Goal: Task Accomplishment & Management: Manage account settings

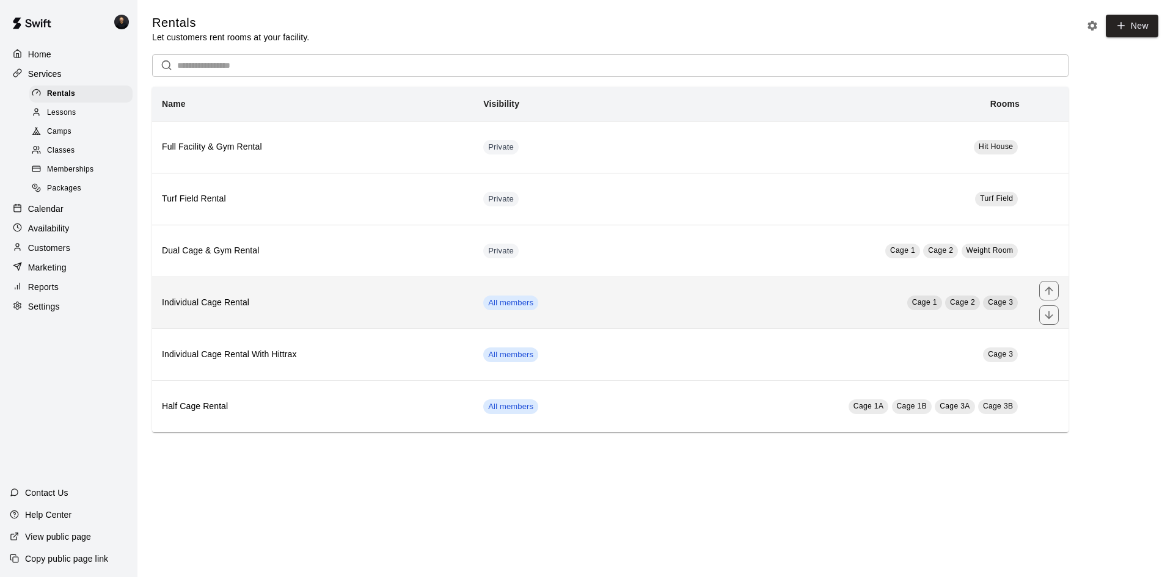
click at [398, 297] on th "Individual Cage Rental" at bounding box center [312, 303] width 321 height 52
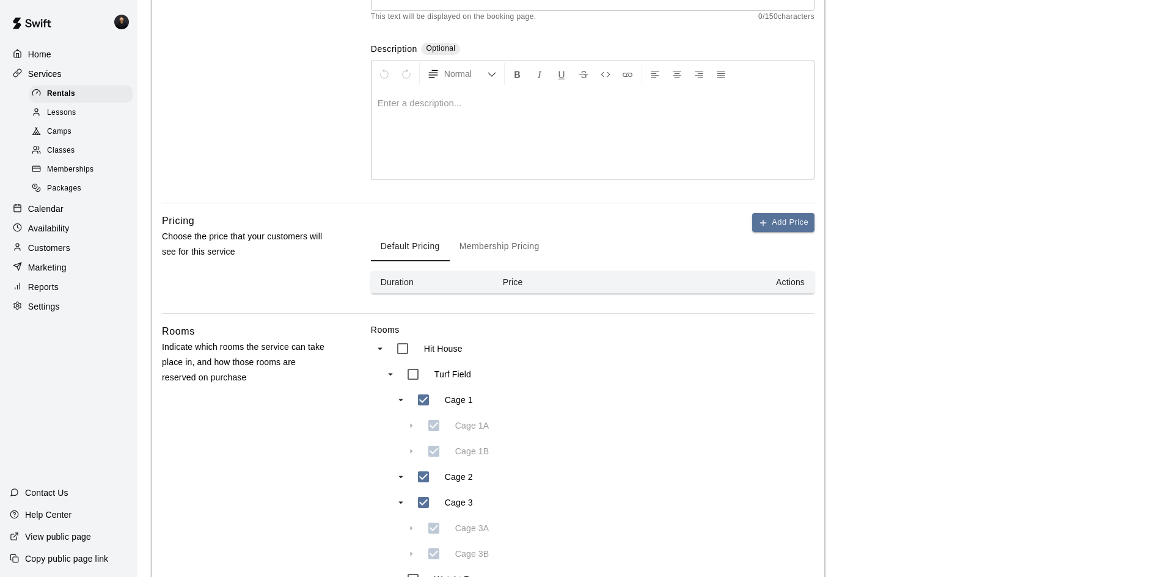
scroll to position [423, 0]
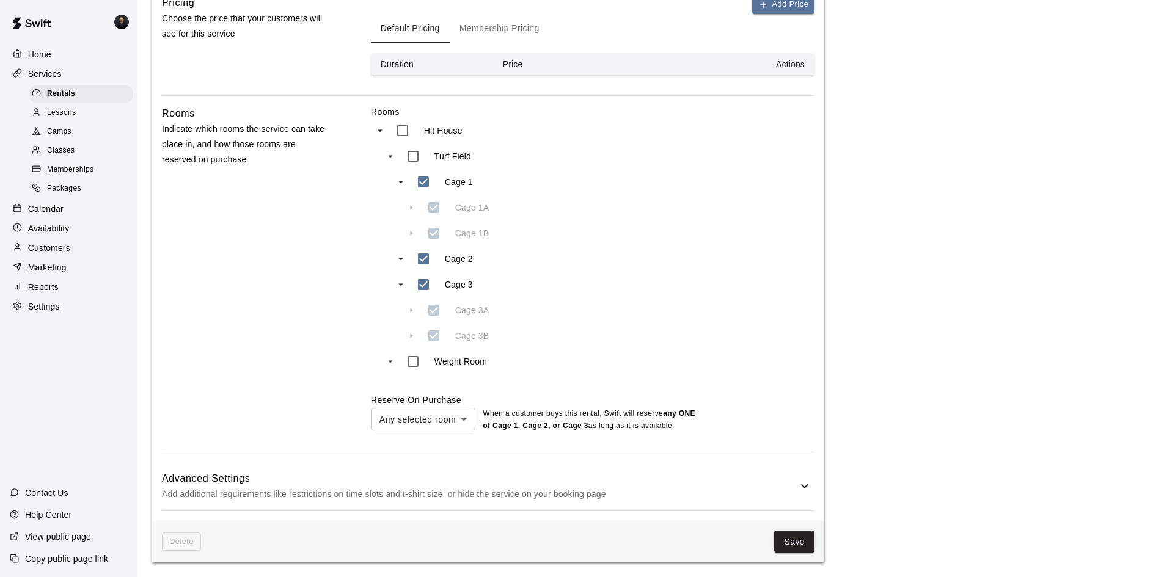
click at [507, 480] on h6 "Advanced Settings" at bounding box center [479, 479] width 635 height 16
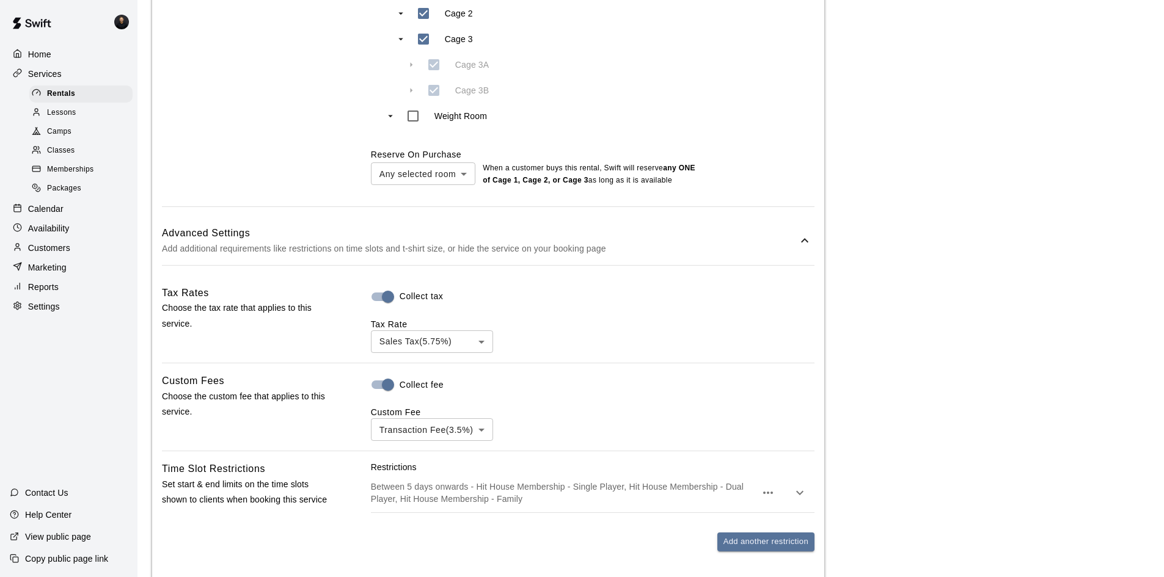
scroll to position [911, 0]
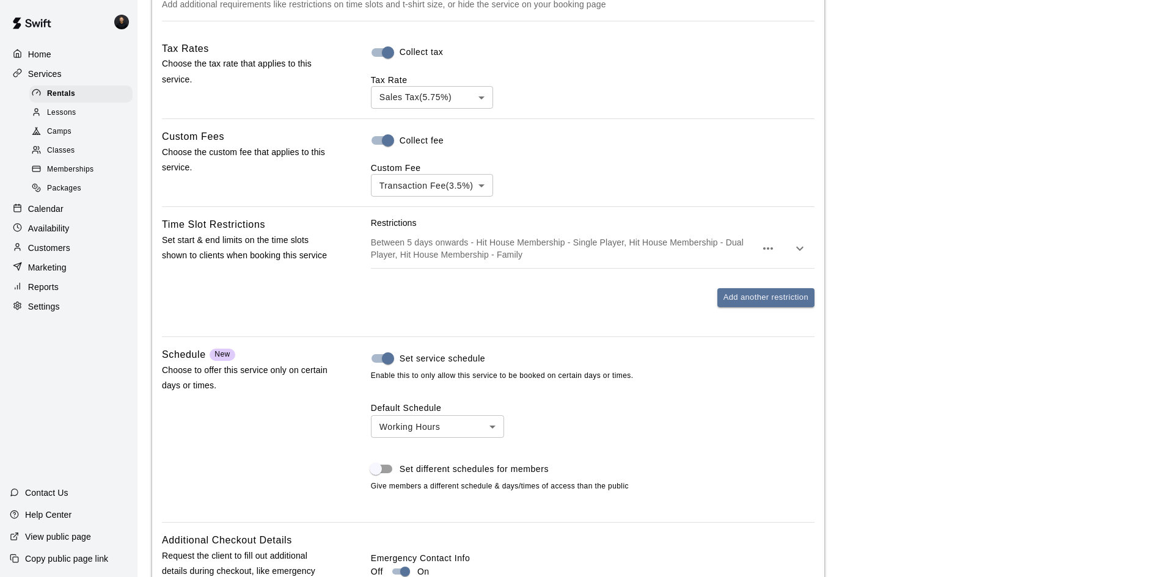
click at [611, 247] on p "Between 5 days onwards - Hit House Membership - Single Player, Hit House Member…" at bounding box center [563, 248] width 385 height 24
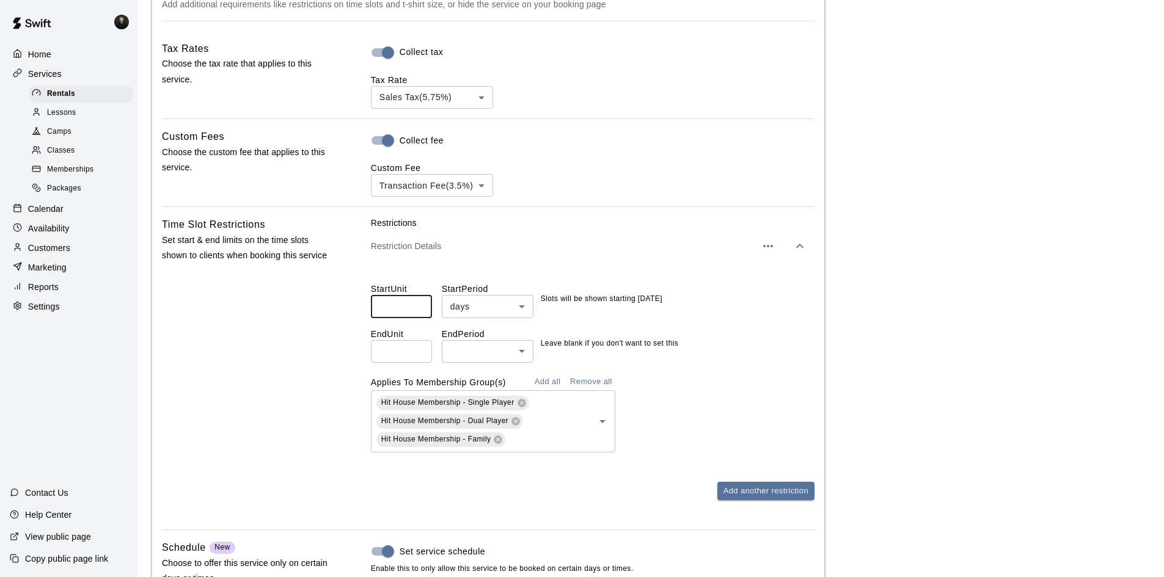
click at [405, 313] on input "*" at bounding box center [401, 306] width 61 height 23
type input "*"
type input "**"
click at [484, 303] on body "**********" at bounding box center [582, 22] width 1164 height 1866
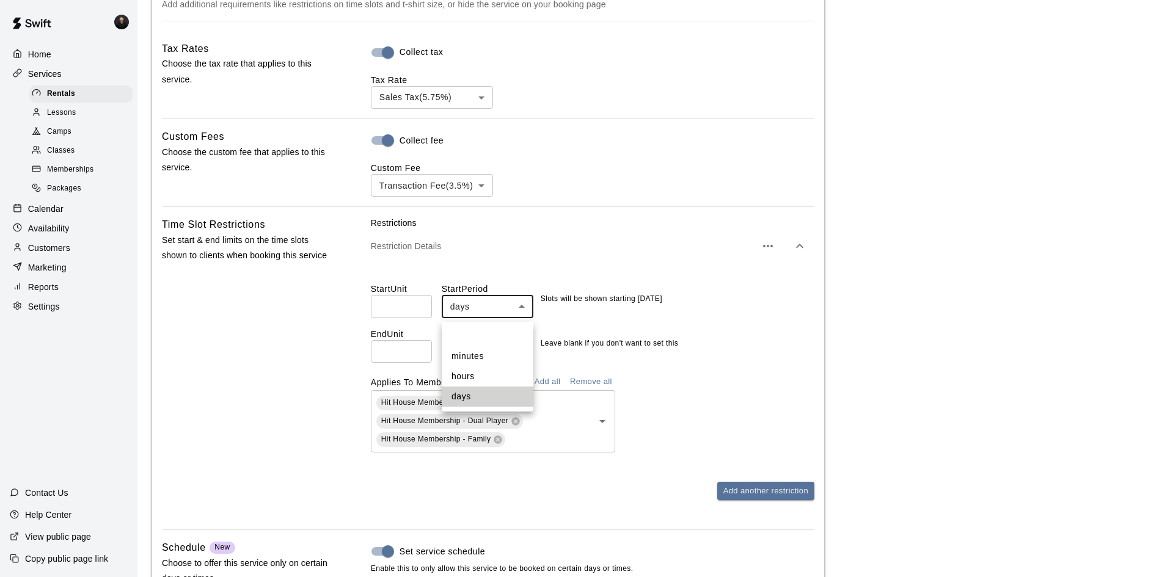
click at [475, 374] on li "hours" at bounding box center [488, 377] width 92 height 20
type input "*****"
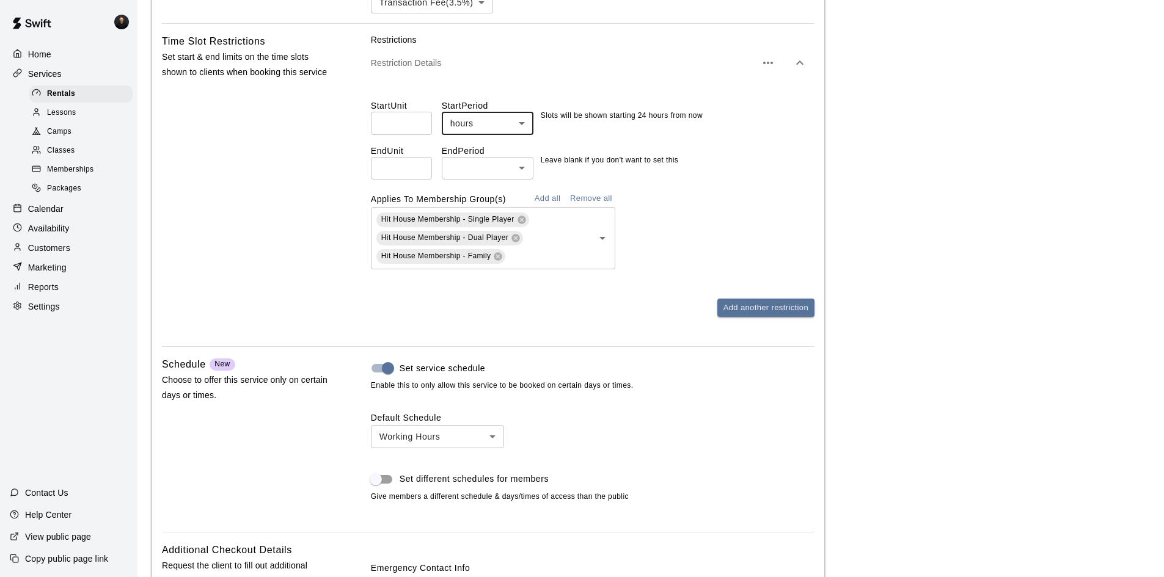
scroll to position [1293, 0]
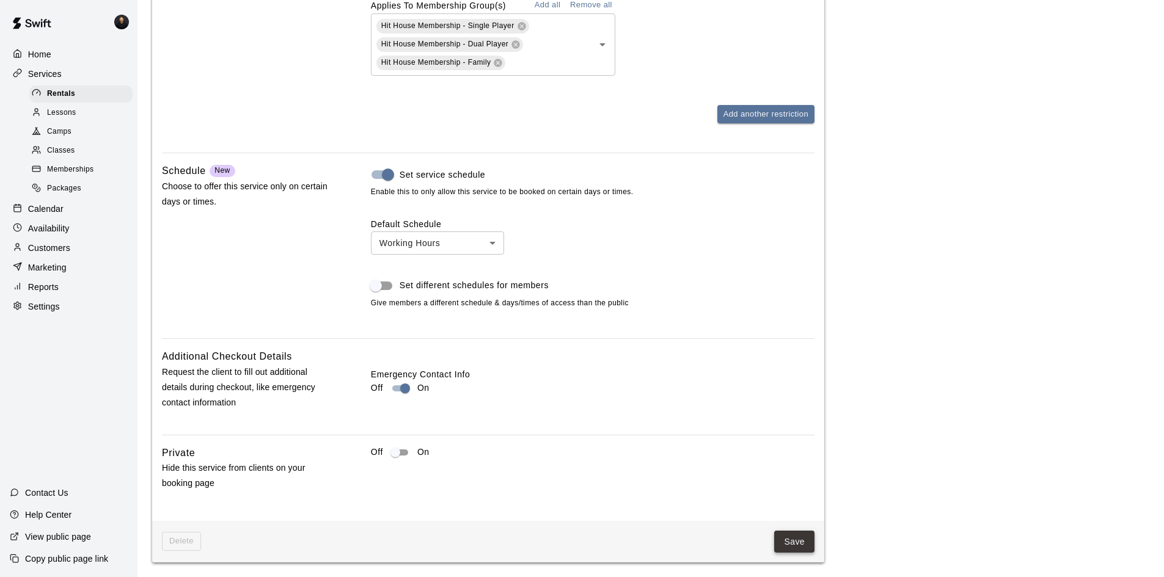
click at [797, 541] on button "Save" at bounding box center [794, 542] width 40 height 23
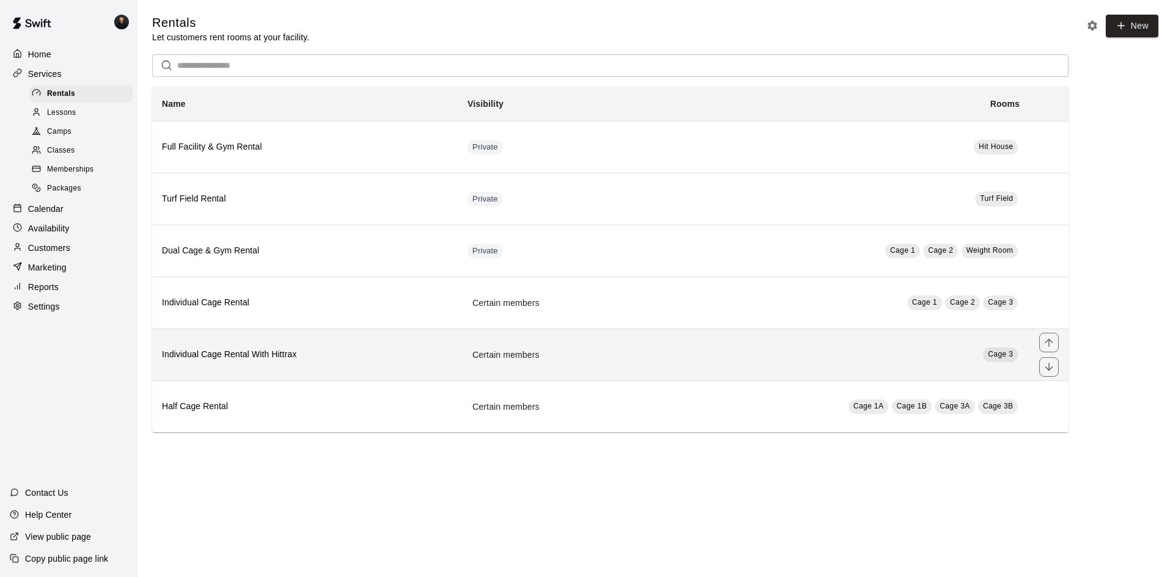
click at [350, 350] on h6 "Individual Cage Rental With Hittrax" at bounding box center [305, 354] width 286 height 13
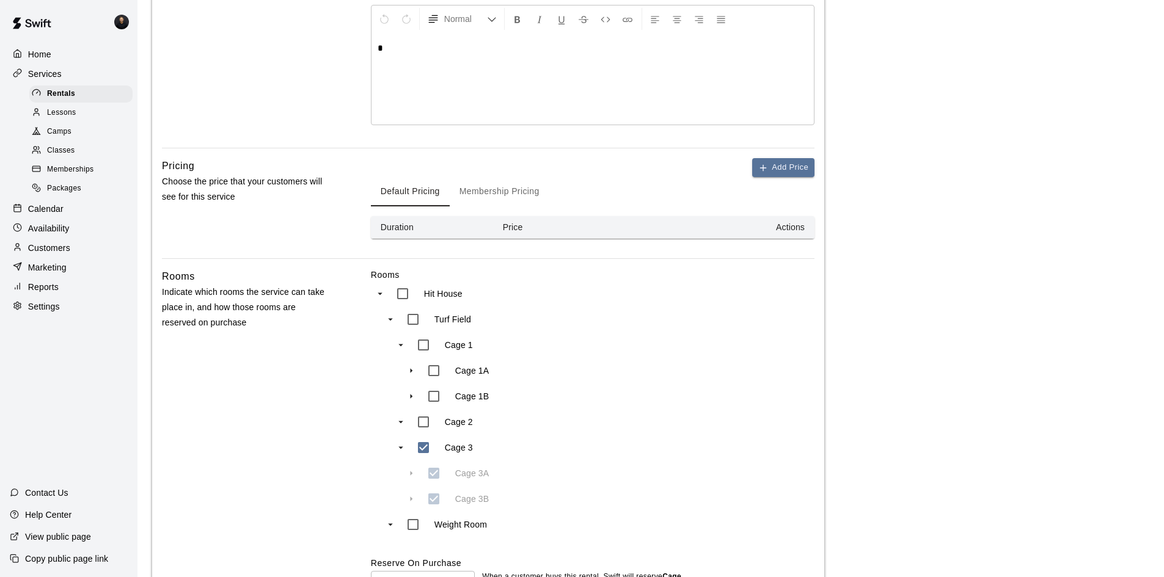
scroll to position [305, 0]
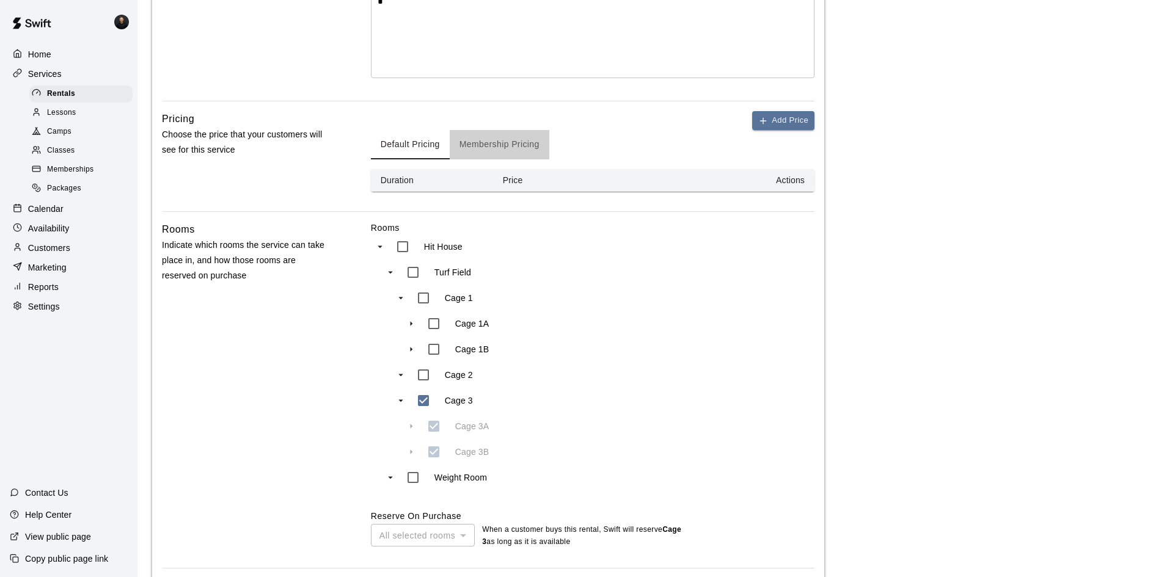
click at [516, 148] on button "Membership Pricing" at bounding box center [500, 144] width 100 height 29
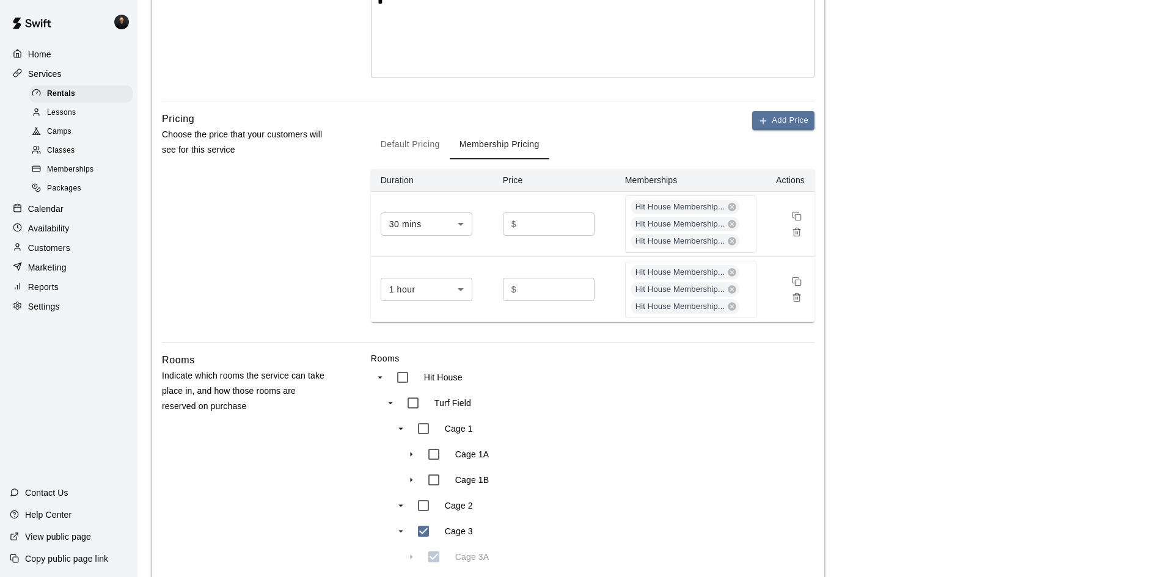
click at [431, 144] on button "Default Pricing" at bounding box center [410, 144] width 79 height 29
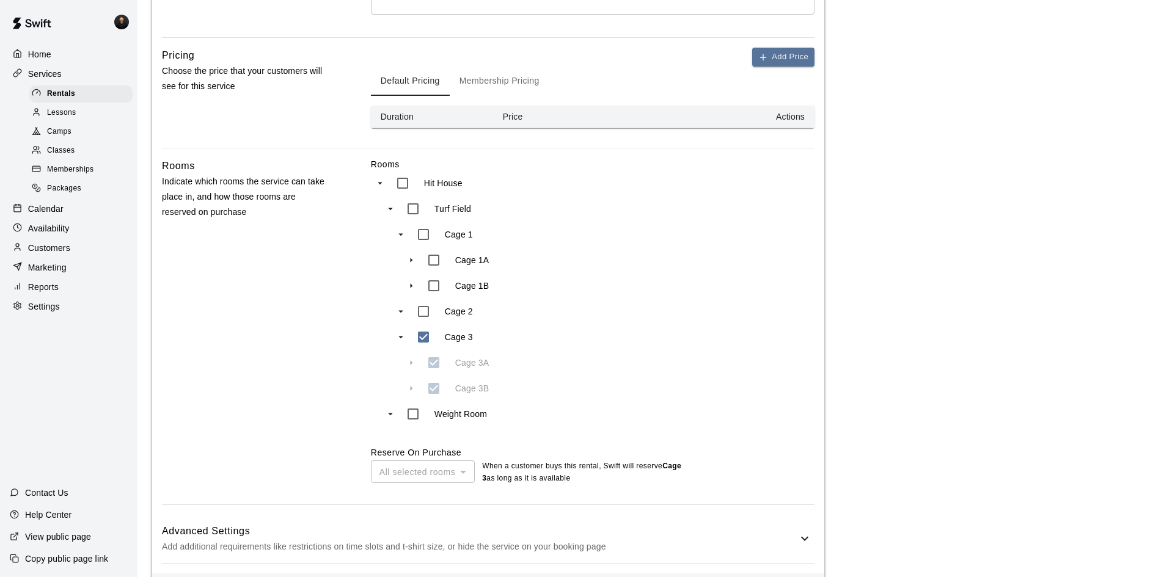
scroll to position [423, 0]
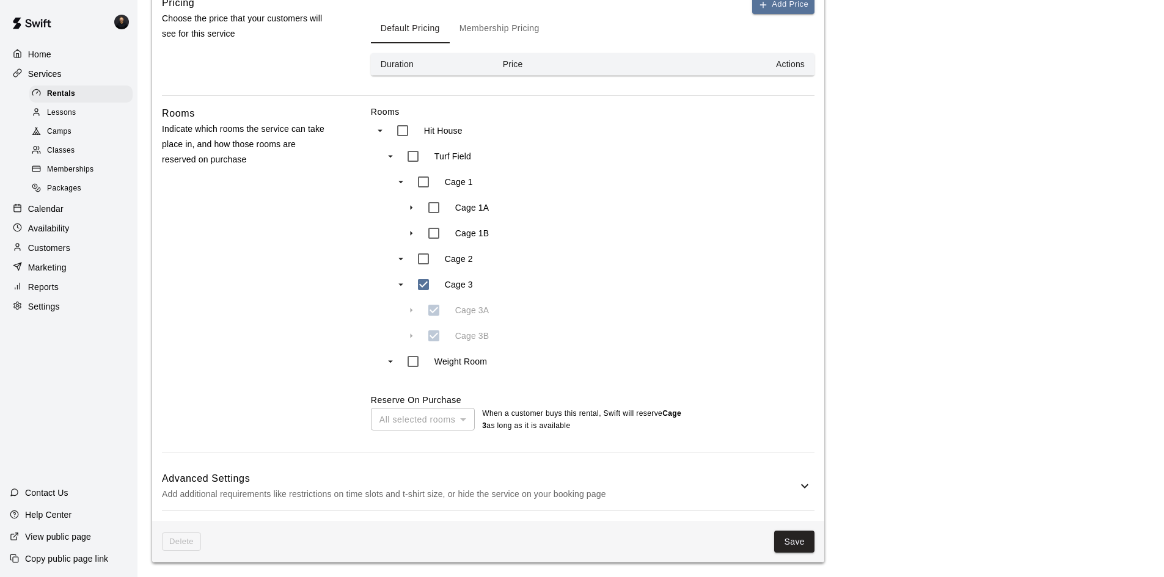
click at [612, 476] on h6 "Advanced Settings" at bounding box center [479, 479] width 635 height 16
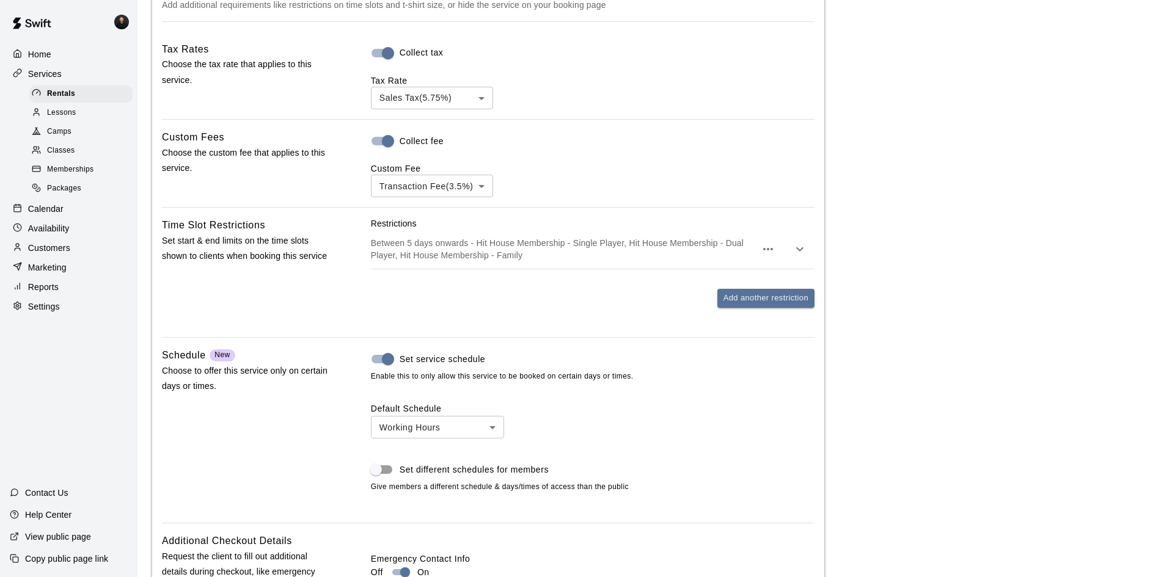
scroll to position [911, 0]
click at [688, 244] on p "Between 5 days onwards - Hit House Membership - Single Player, Hit House Member…" at bounding box center [563, 248] width 385 height 24
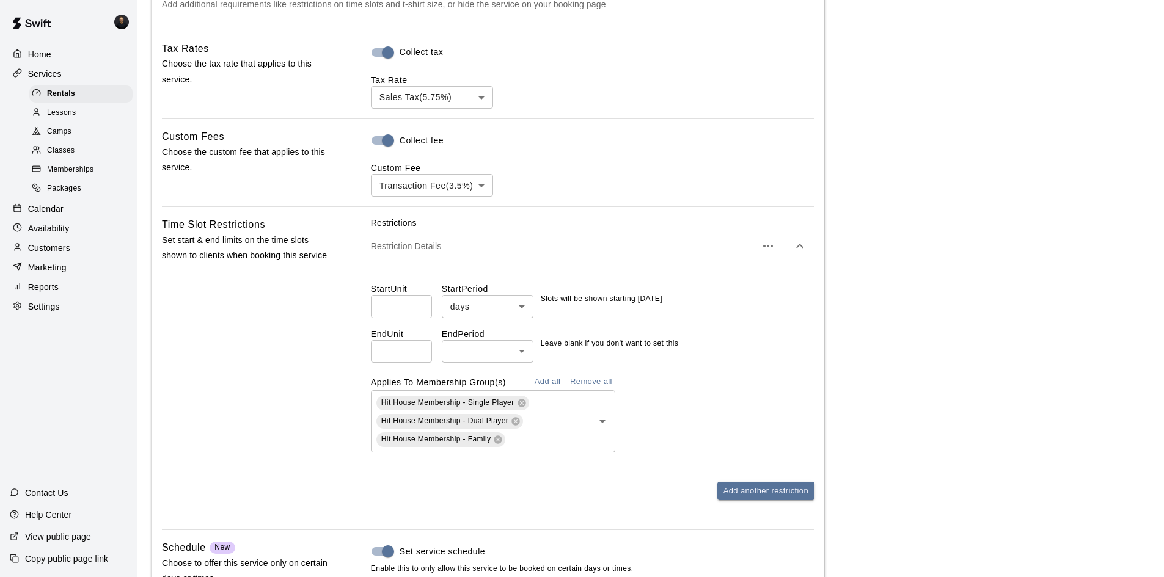
click at [410, 312] on input "*" at bounding box center [401, 306] width 61 height 23
type input "*"
type input "**"
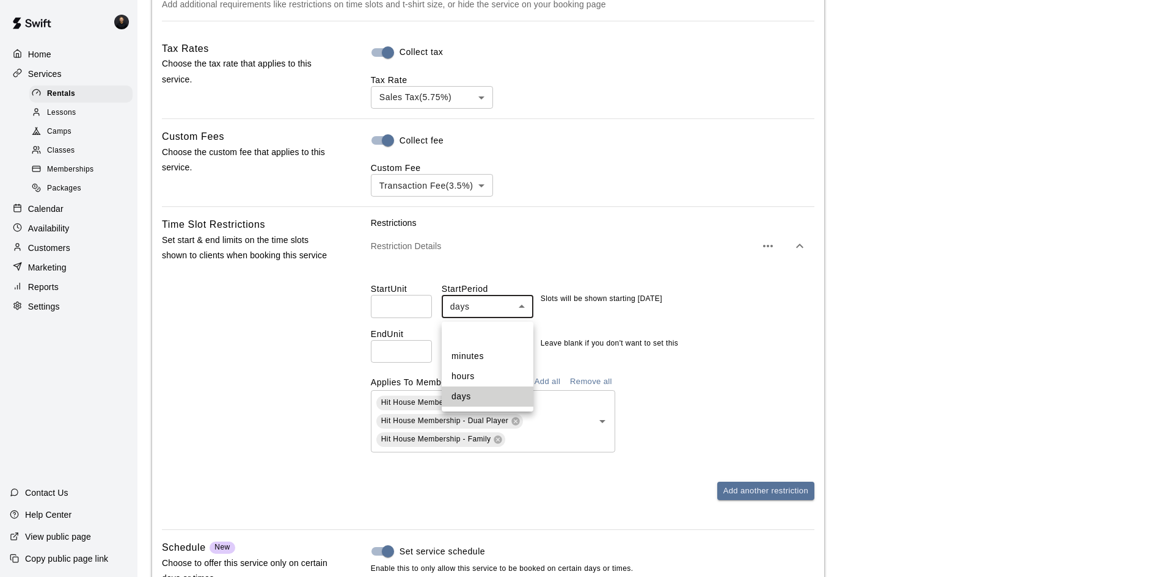
click at [489, 313] on body "**********" at bounding box center [586, 22] width 1173 height 1866
click at [486, 368] on li "hours" at bounding box center [488, 377] width 92 height 20
type input "*****"
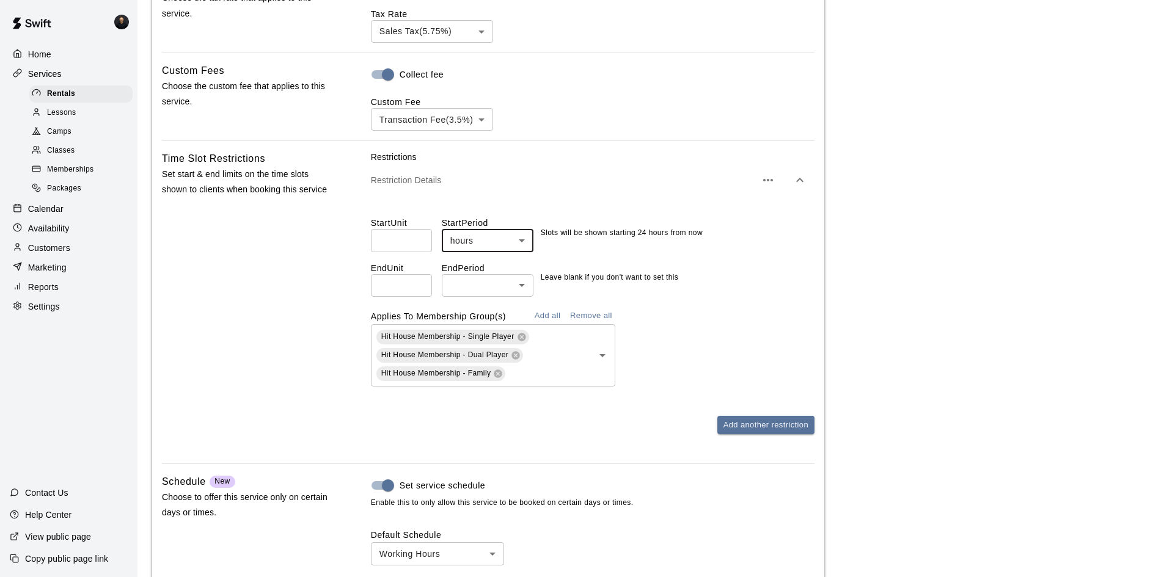
scroll to position [1034, 0]
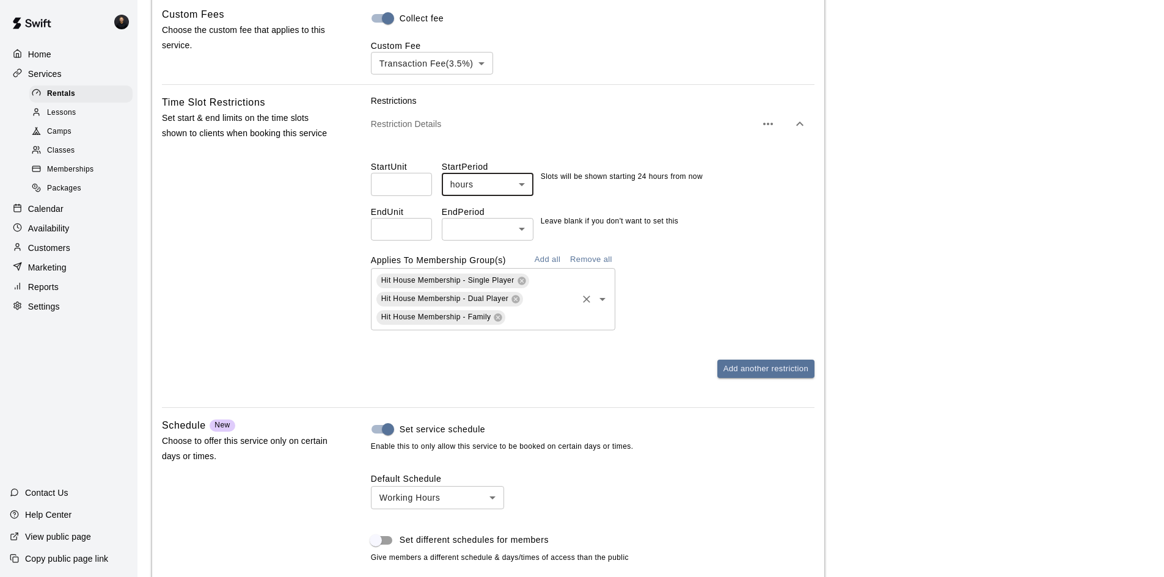
click at [521, 321] on input "text" at bounding box center [541, 317] width 68 height 15
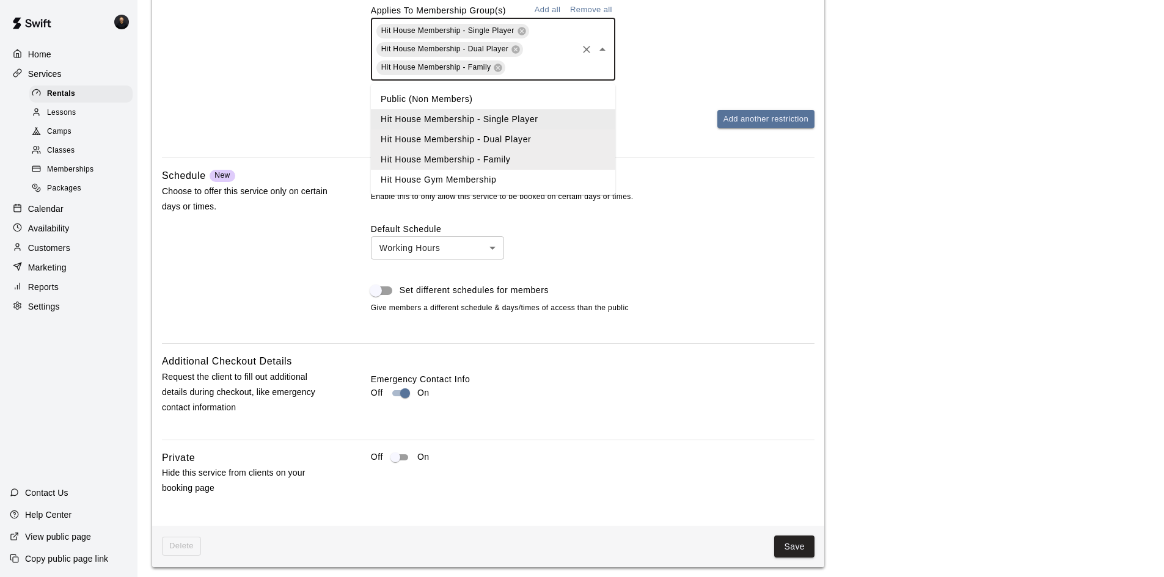
scroll to position [1293, 0]
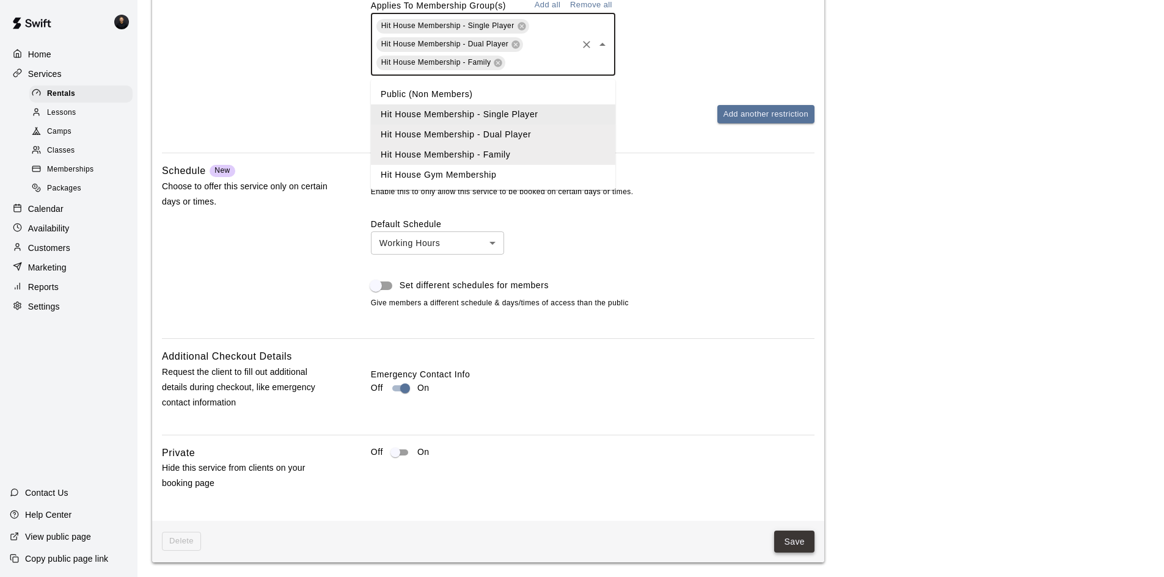
click at [796, 541] on button "Save" at bounding box center [794, 542] width 40 height 23
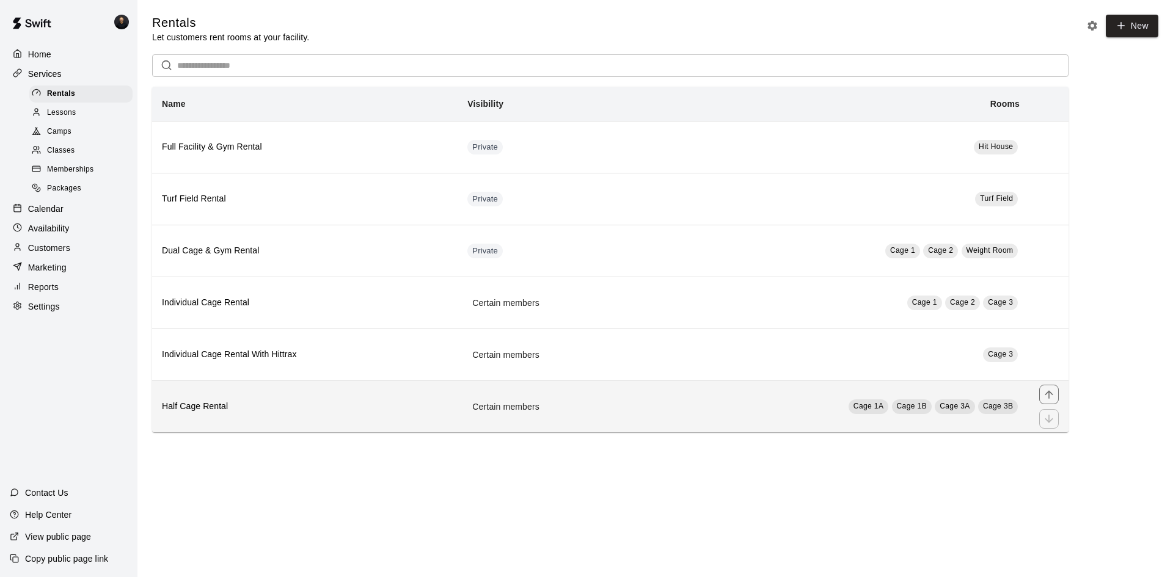
click at [696, 404] on td "Cage 1A Cage 1B Cage 3A Cage 3B" at bounding box center [839, 407] width 381 height 52
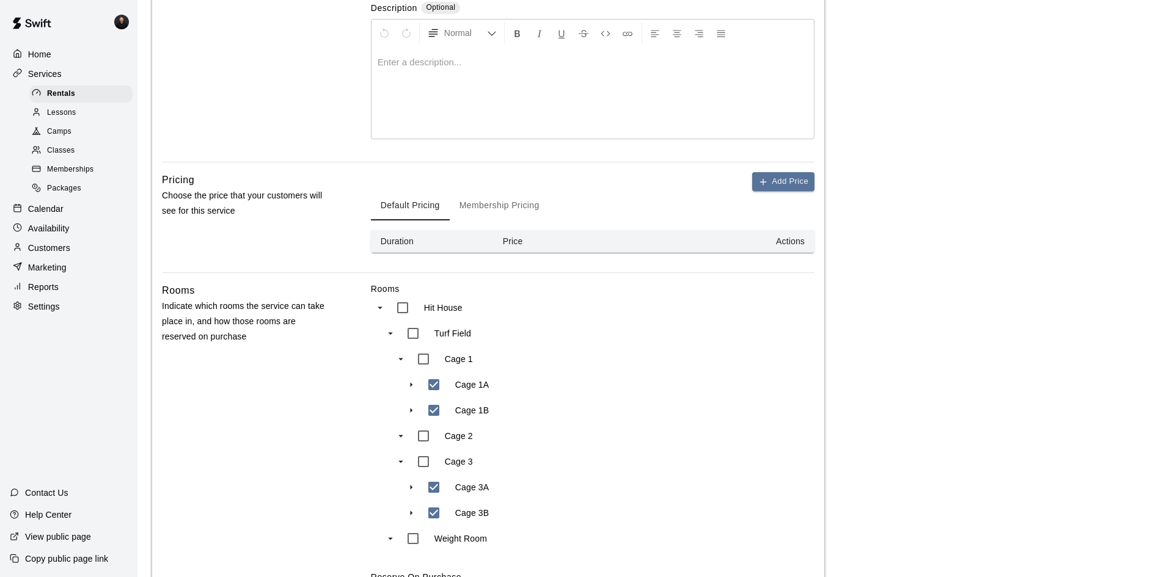
scroll to position [435, 0]
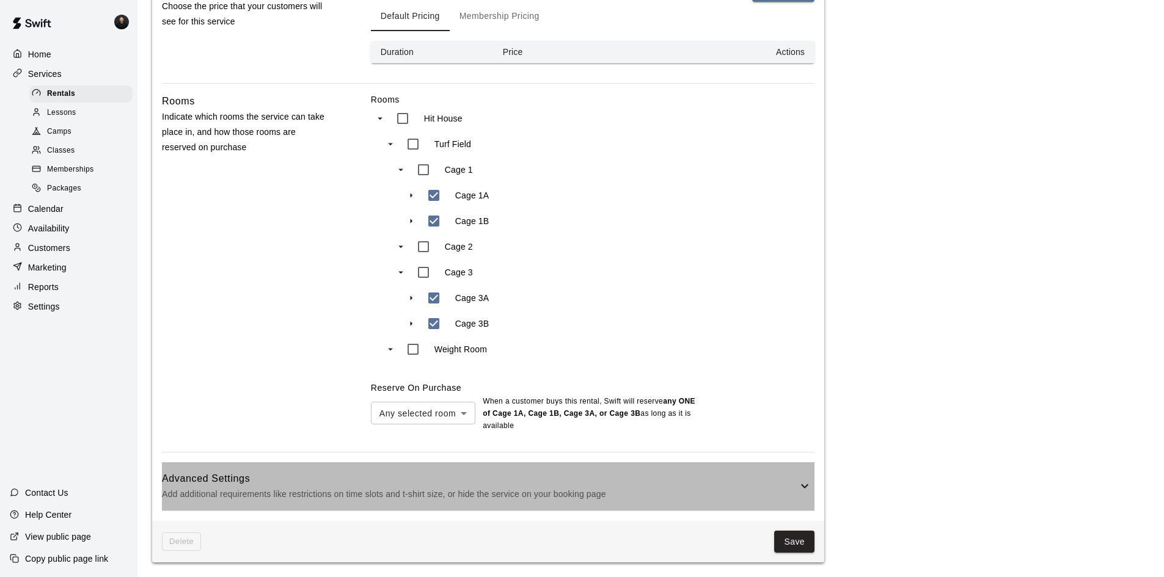
click at [784, 473] on h6 "Advanced Settings" at bounding box center [479, 479] width 635 height 16
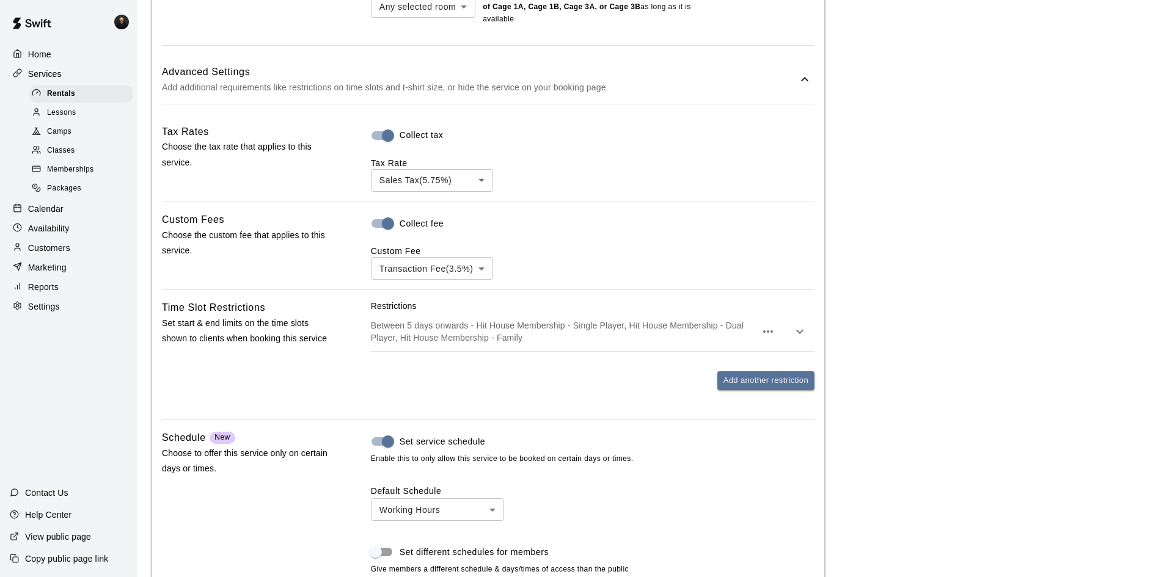
scroll to position [863, 0]
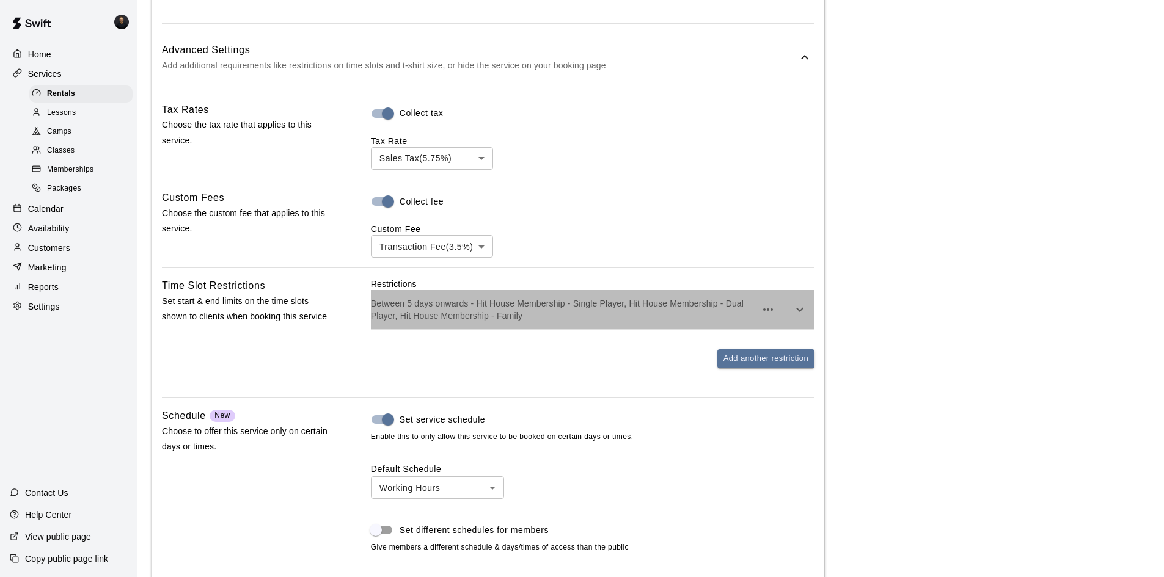
click at [710, 321] on p "Between 5 days onwards - Hit House Membership - Single Player, Hit House Member…" at bounding box center [563, 309] width 385 height 24
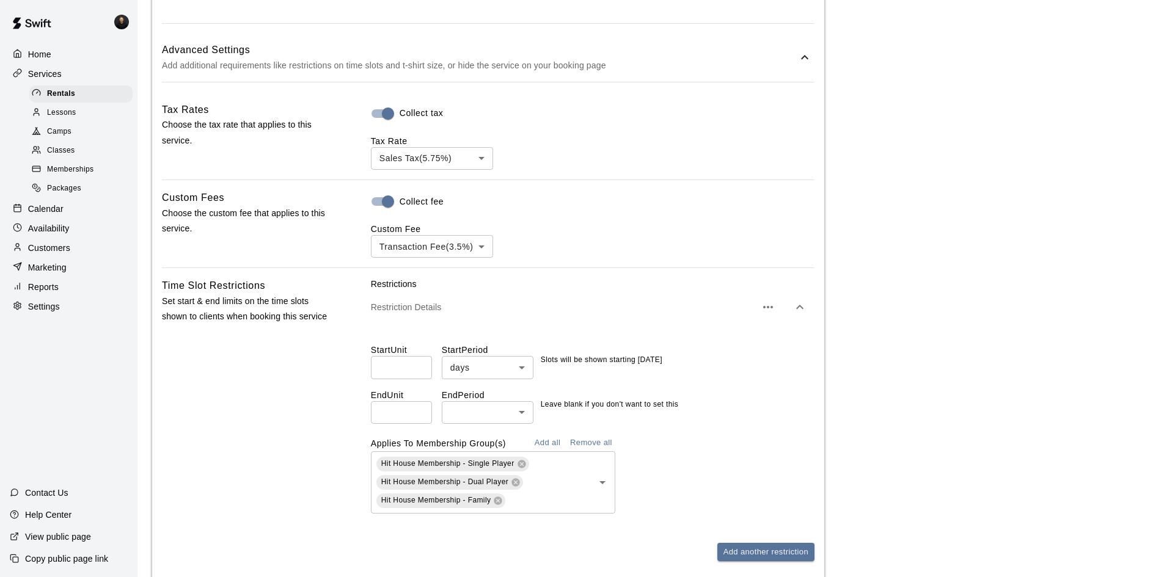
click at [409, 368] on input "*" at bounding box center [401, 367] width 61 height 23
type input "*"
type input "**"
click at [487, 366] on body "**********" at bounding box center [582, 76] width 1164 height 1878
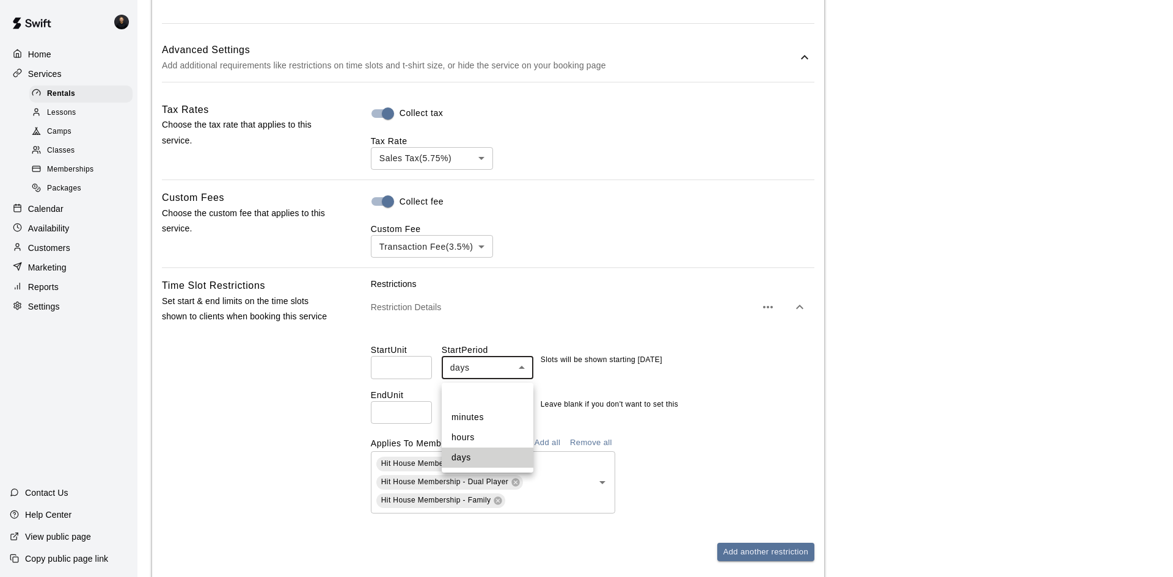
click at [472, 435] on li "hours" at bounding box center [488, 438] width 92 height 20
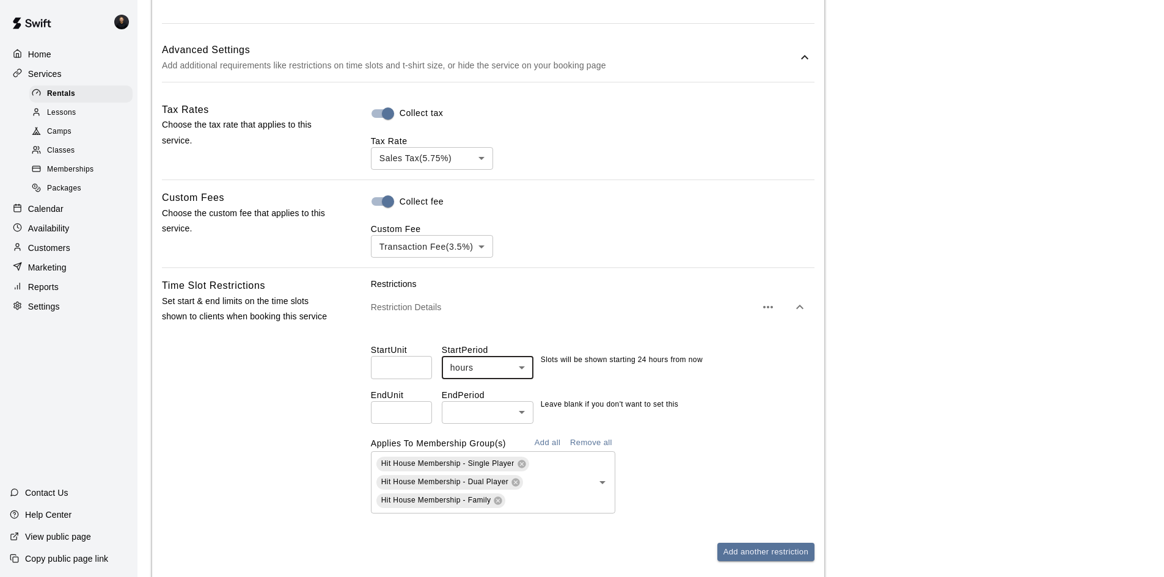
type input "*****"
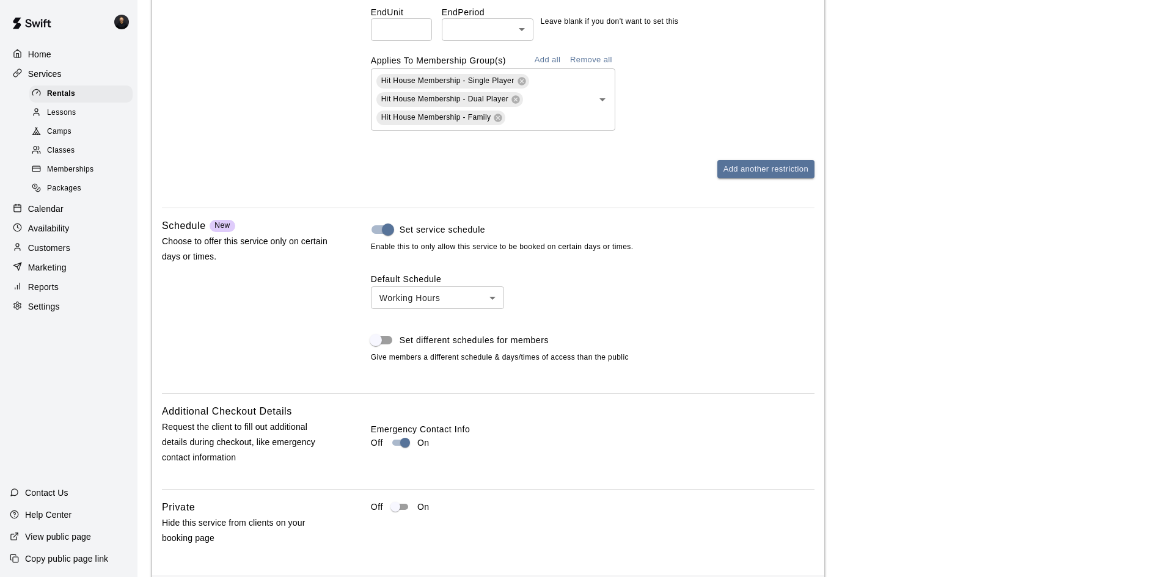
scroll to position [1305, 0]
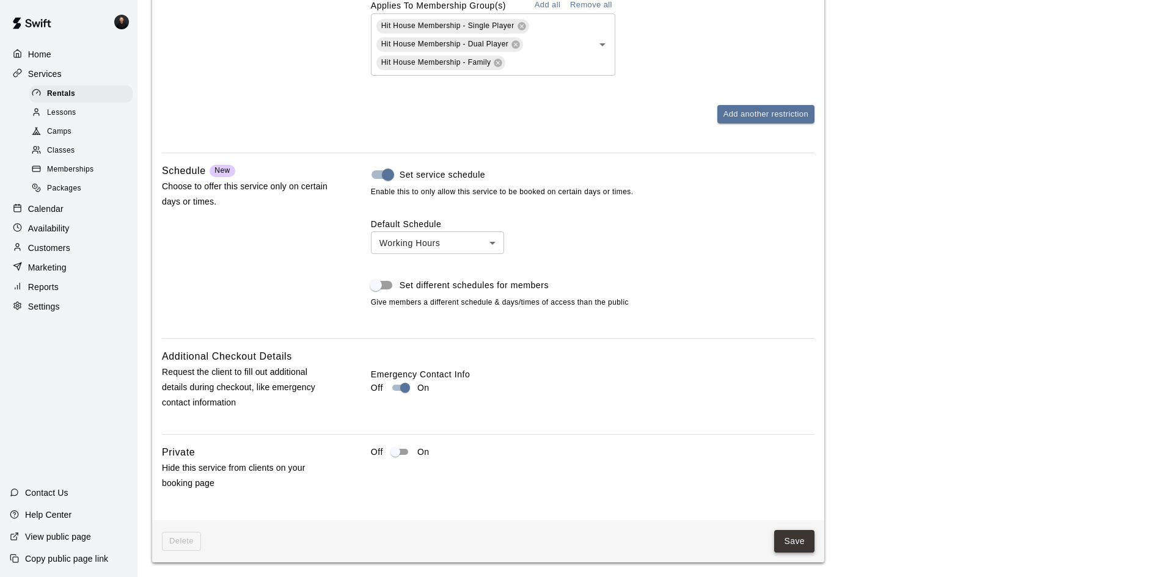
click at [791, 539] on button "Save" at bounding box center [794, 541] width 40 height 23
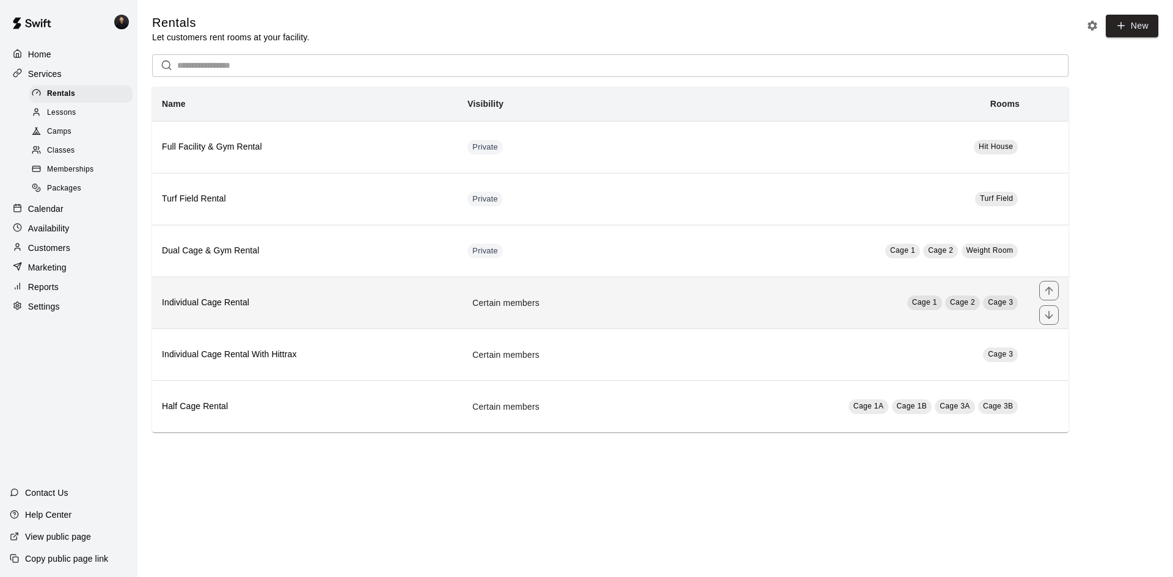
click at [381, 310] on h6 "Individual Cage Rental" at bounding box center [305, 302] width 286 height 13
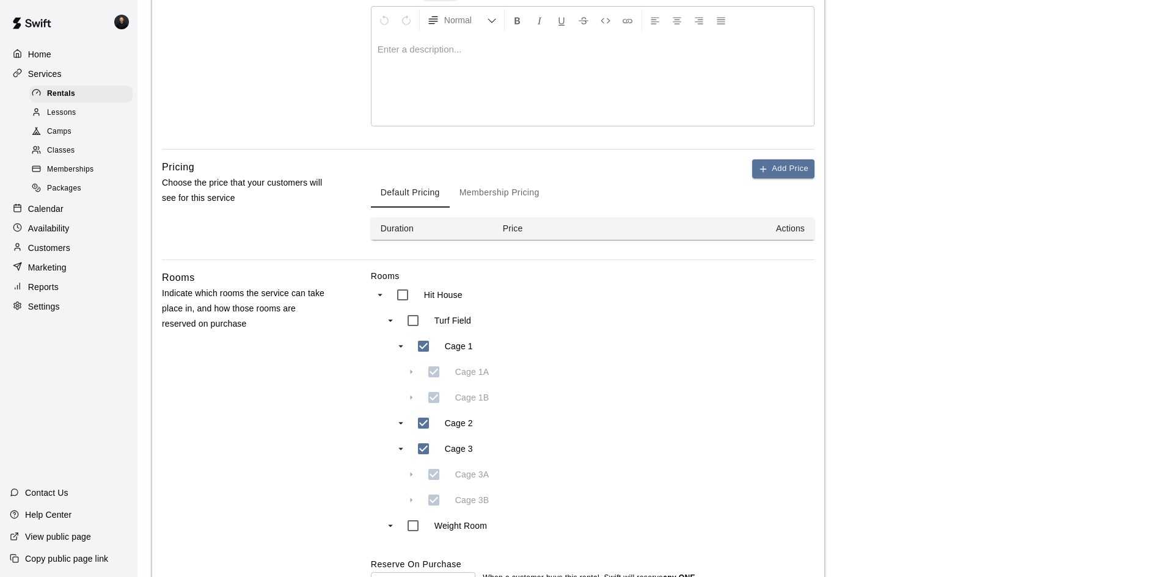
scroll to position [239, 0]
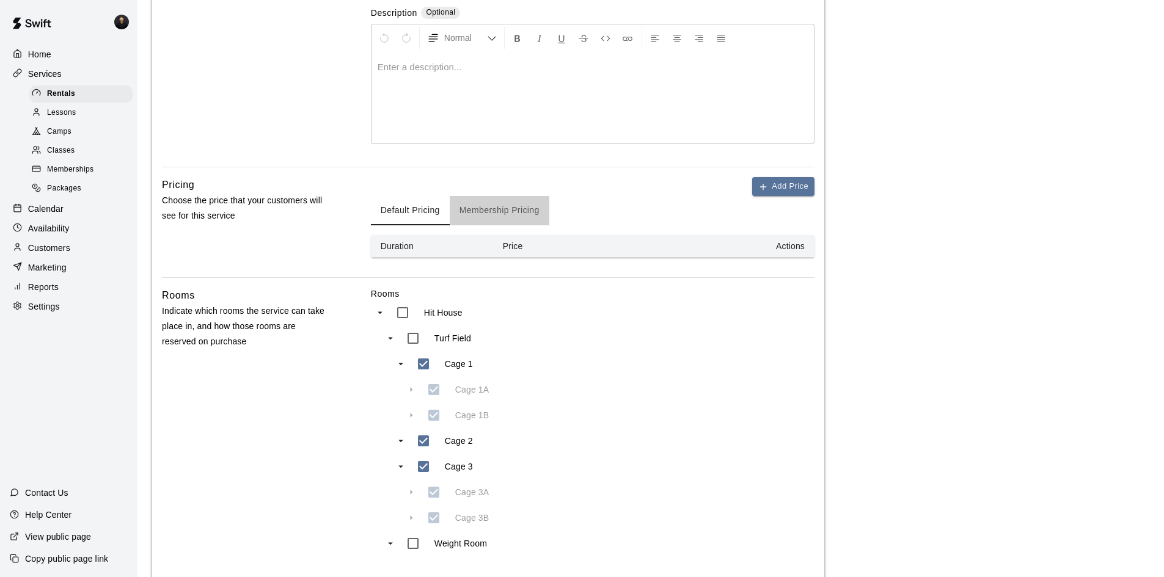
click at [515, 208] on button "Membership Pricing" at bounding box center [500, 210] width 100 height 29
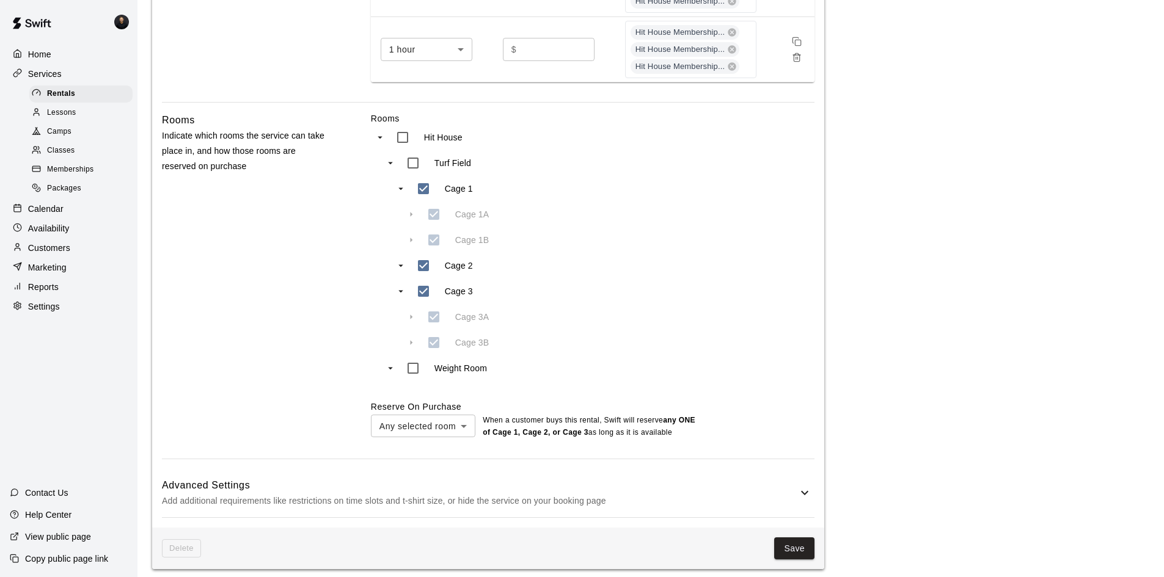
scroll to position [553, 0]
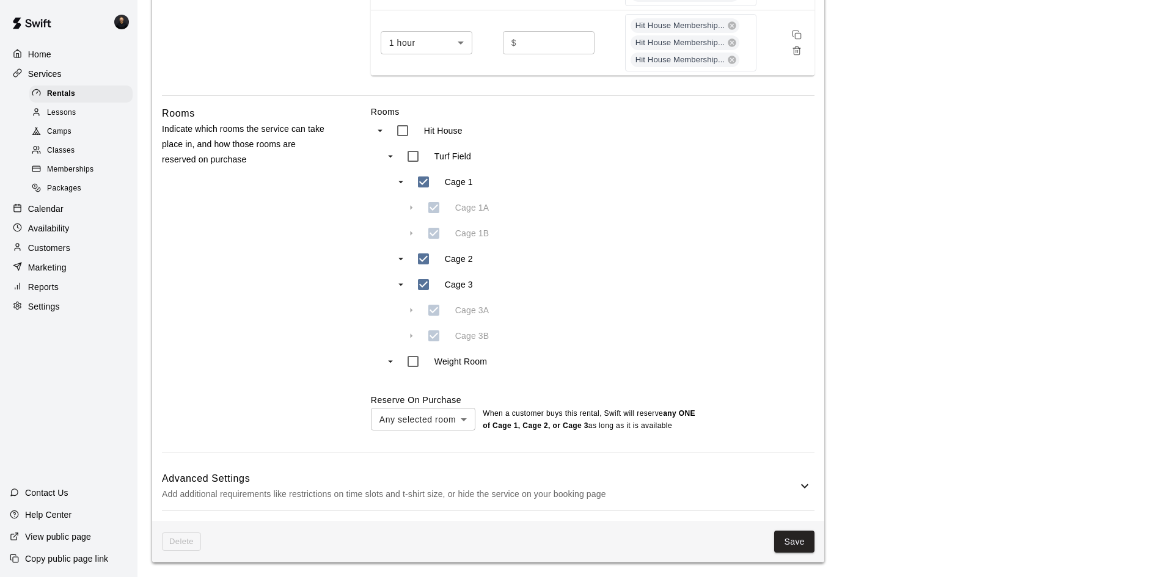
click at [998, 302] on main "**********" at bounding box center [650, 12] width 997 height 1100
click at [67, 167] on div "Memberships" at bounding box center [80, 169] width 103 height 17
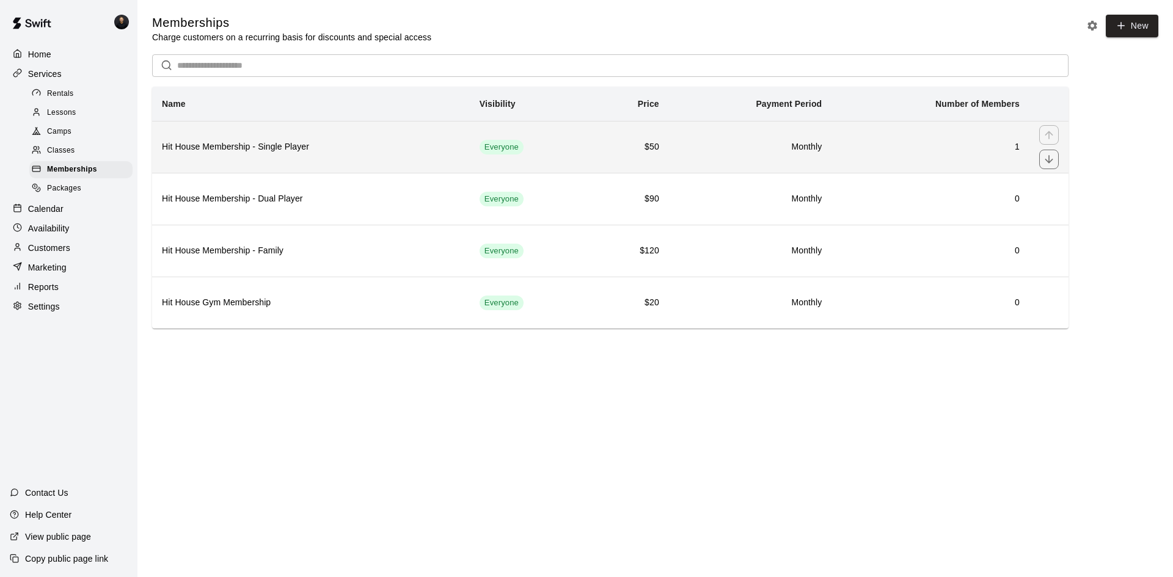
click at [332, 151] on h6 "Hit House Membership - Single Player" at bounding box center [311, 146] width 298 height 13
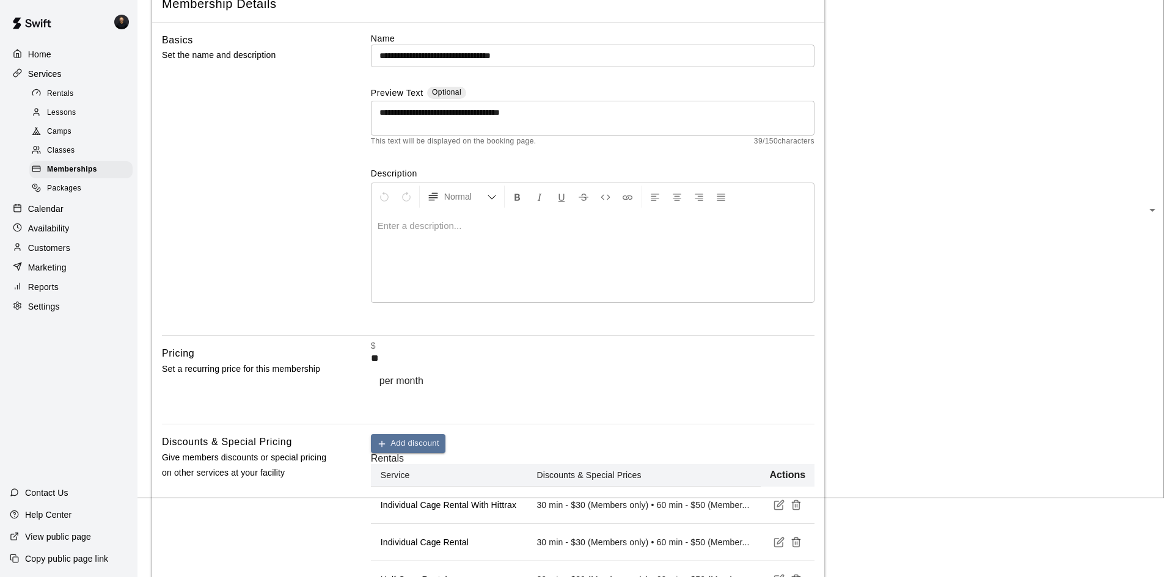
scroll to position [305, 0]
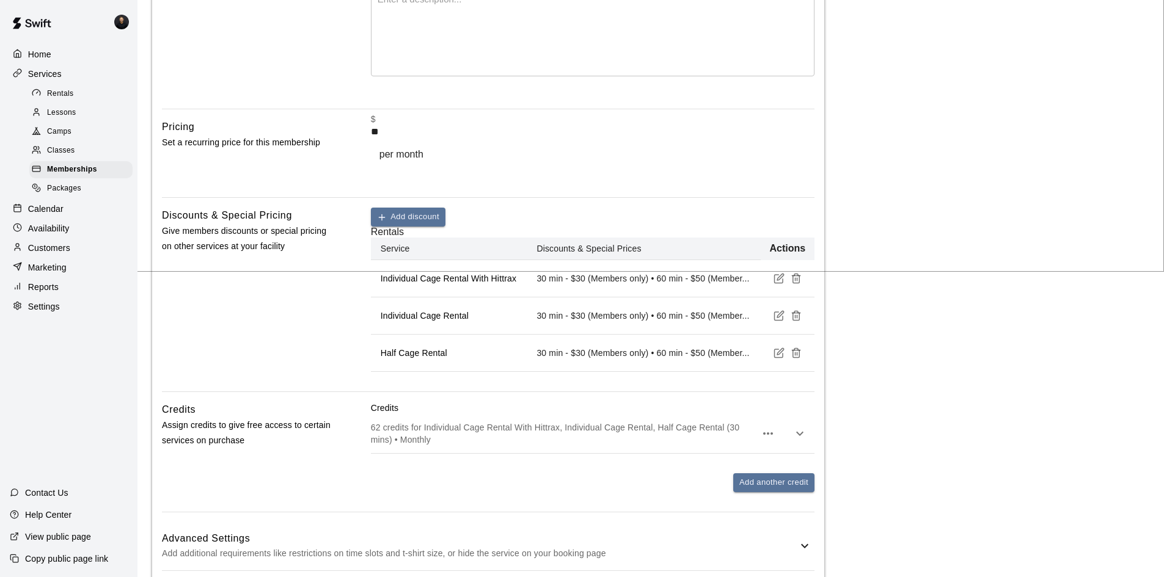
click at [476, 272] on p "Individual Cage Rental With Hittrax" at bounding box center [449, 278] width 137 height 12
click at [773, 273] on icon "button" at bounding box center [778, 278] width 11 height 11
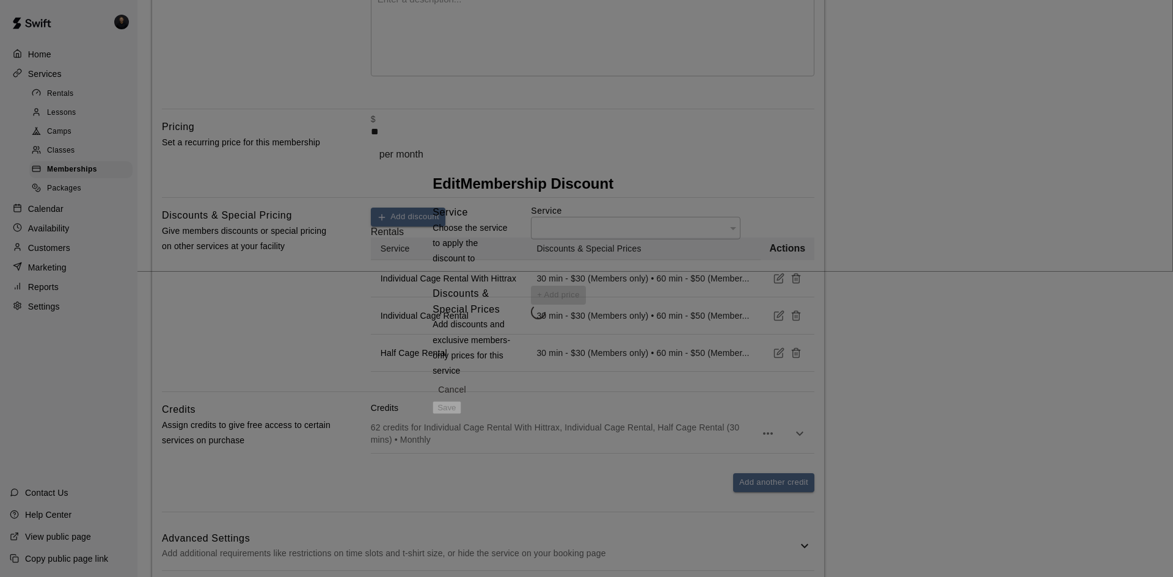
type input "**********"
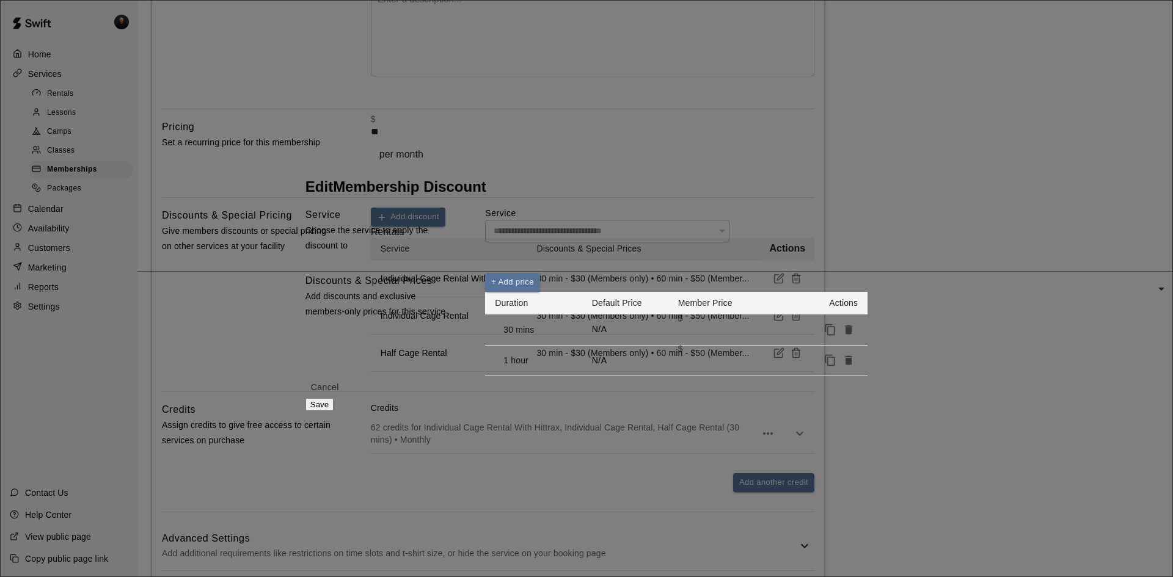
click at [999, 173] on div "**********" at bounding box center [586, 288] width 1173 height 577
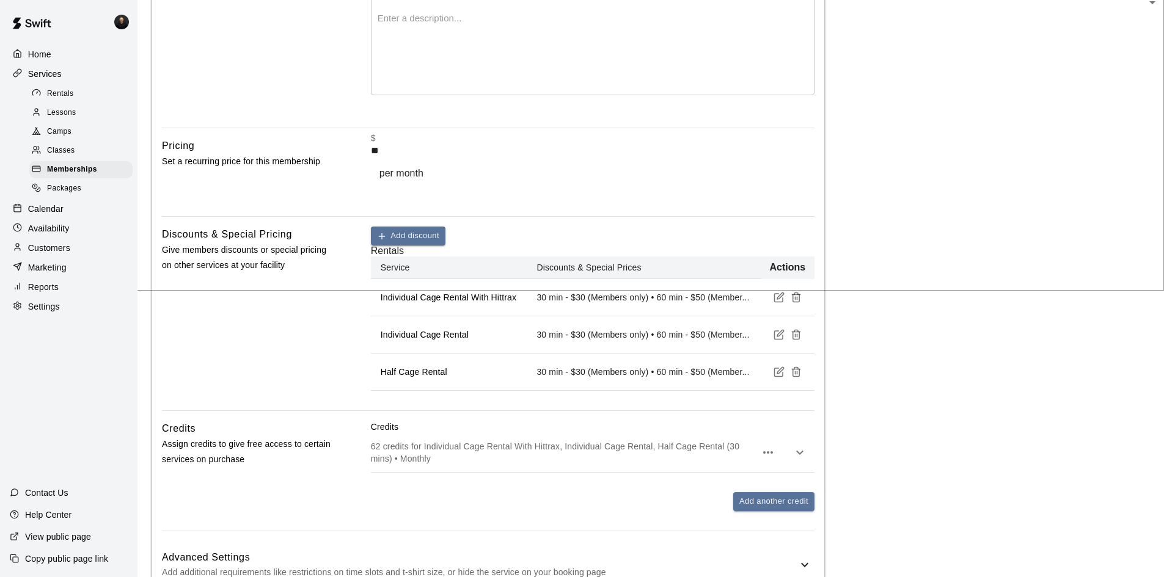
scroll to position [428, 0]
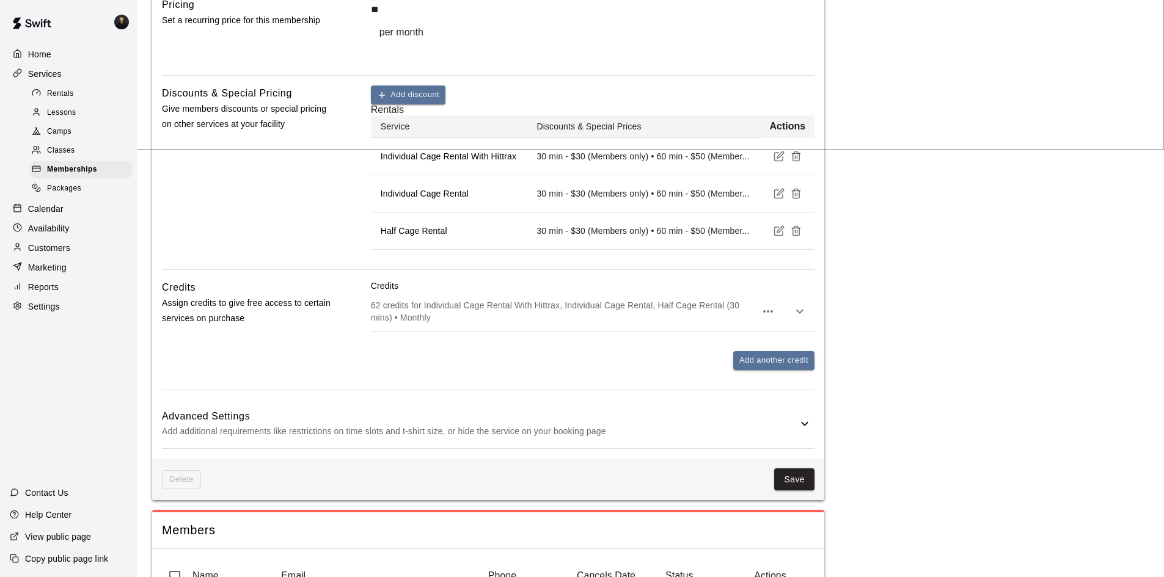
click at [733, 292] on div "62 credits for Individual Cage Rental With Hittrax, Individual Cage Rental, Hal…" at bounding box center [592, 311] width 443 height 39
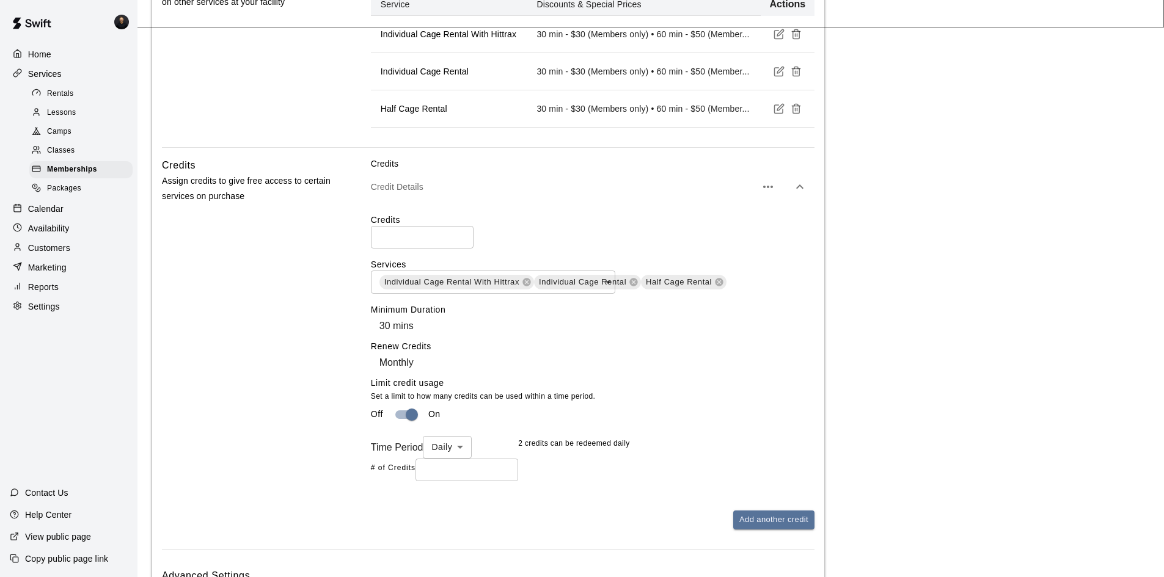
scroll to position [611, 0]
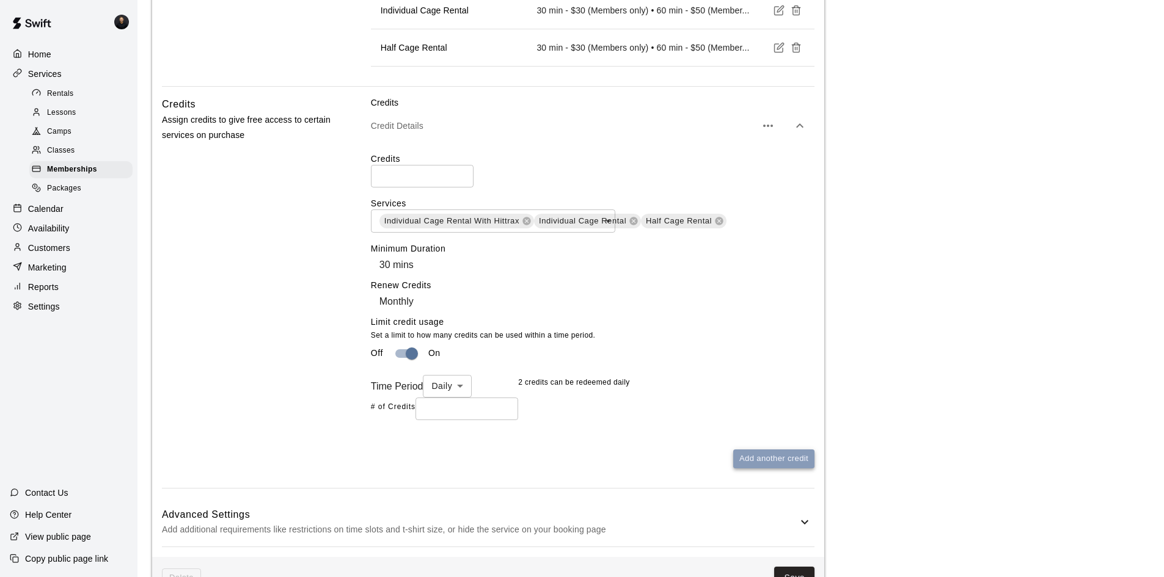
click at [760, 469] on button "Add another credit" at bounding box center [773, 459] width 81 height 19
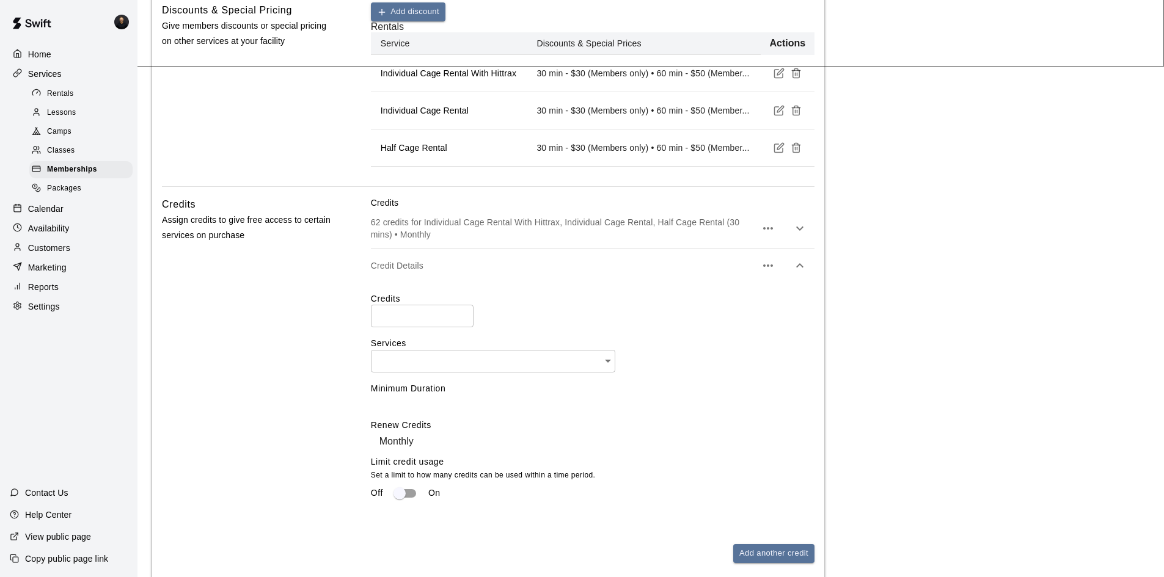
scroll to position [489, 0]
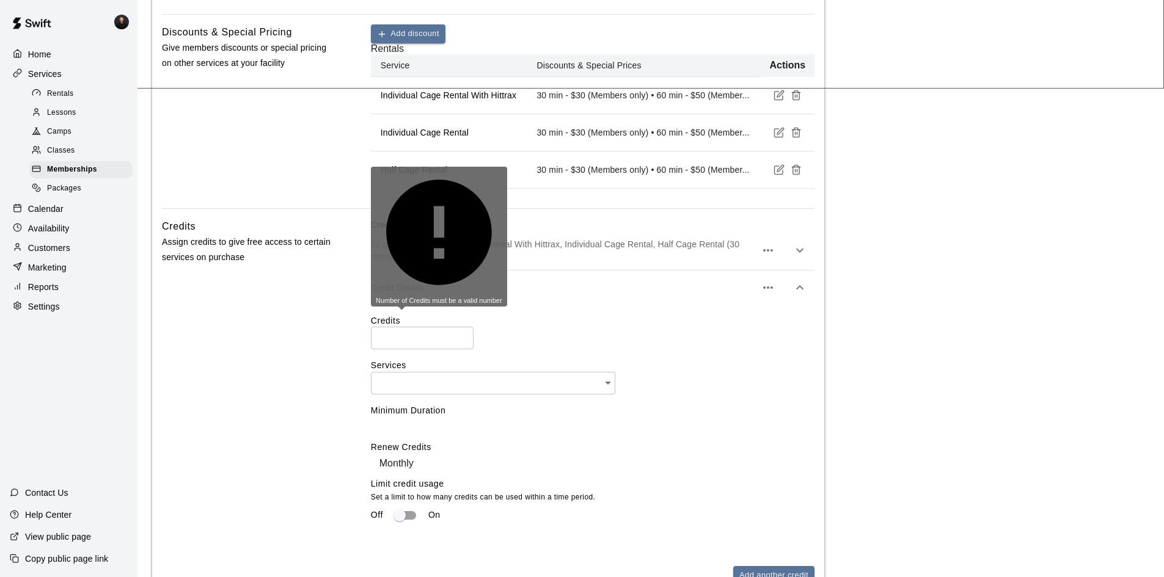
click at [395, 329] on input "number" at bounding box center [422, 338] width 103 height 23
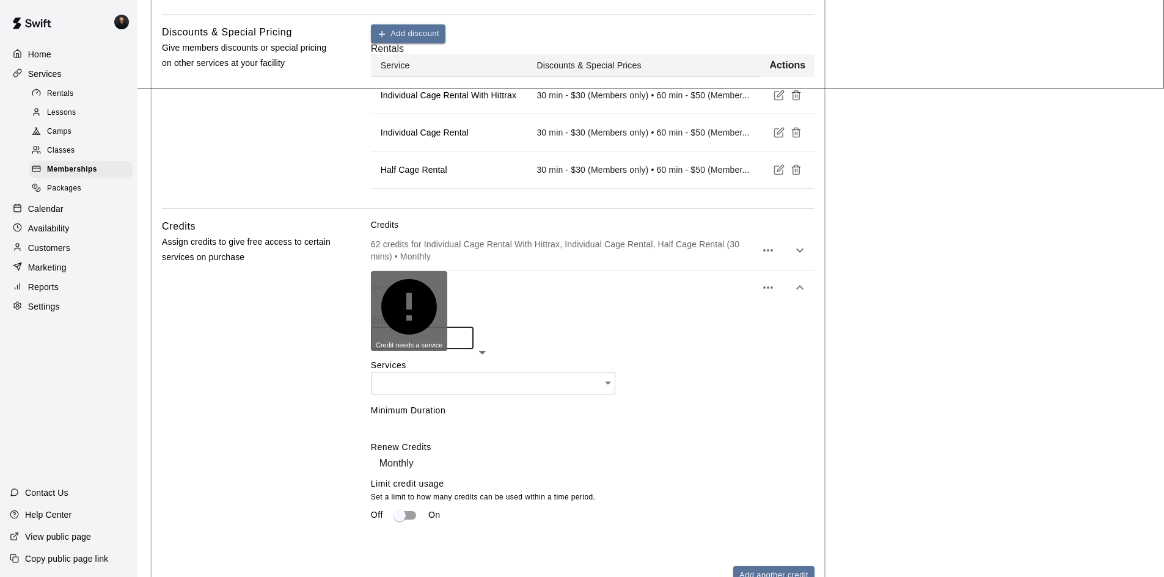
type input "**"
click at [430, 373] on input "text" at bounding box center [489, 383] width 236 height 23
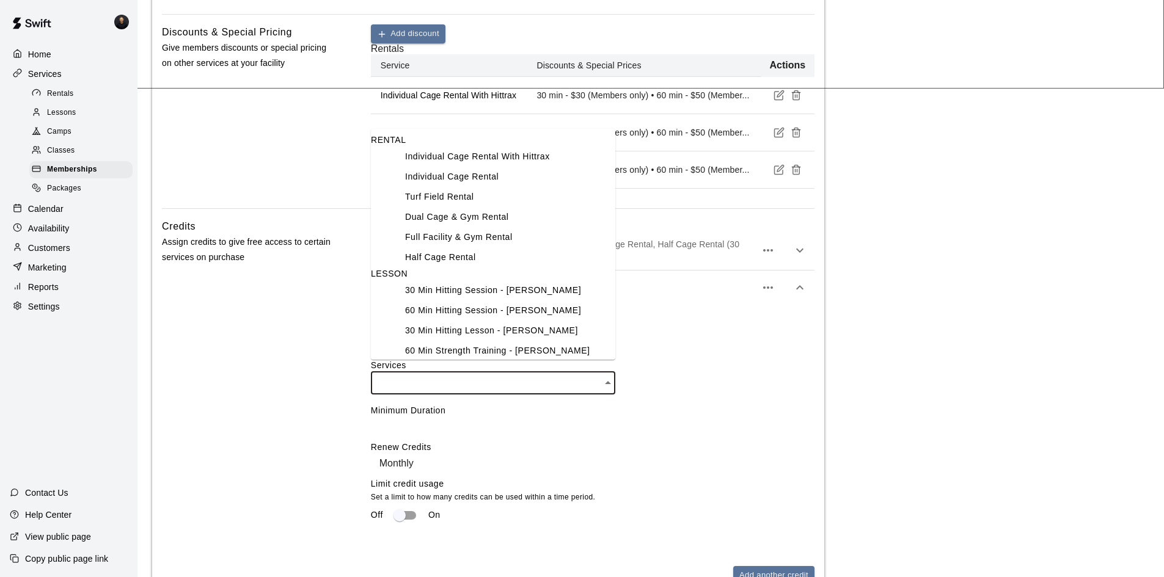
click at [418, 187] on li "Individual Cage Rental" at bounding box center [505, 177] width 220 height 20
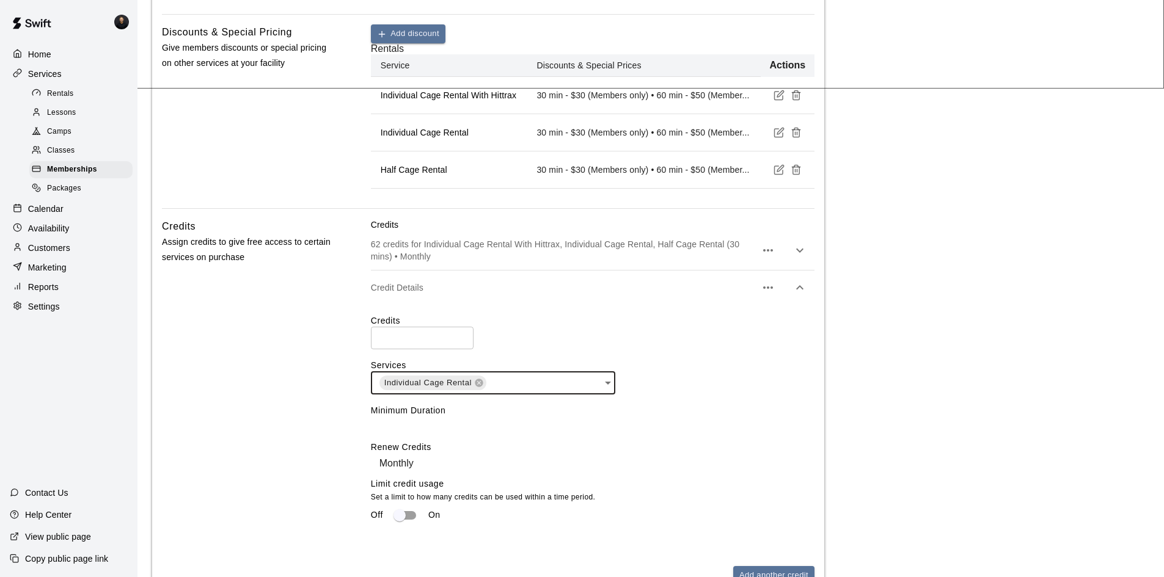
click at [401, 430] on div "Credits ** ​ Services Individual Cage Rental ​ Minimum Duration ​ ​ Renew Credi…" at bounding box center [592, 426] width 443 height 222
click at [402, 421] on body "**********" at bounding box center [582, 563] width 1164 height 2105
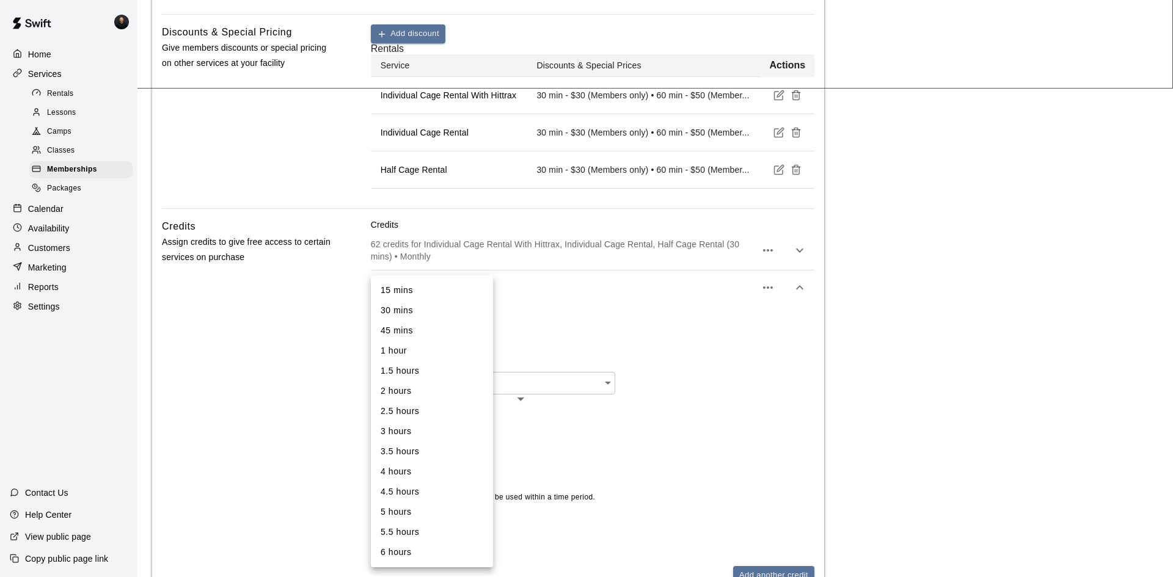
click at [406, 304] on li "30 mins" at bounding box center [432, 311] width 122 height 20
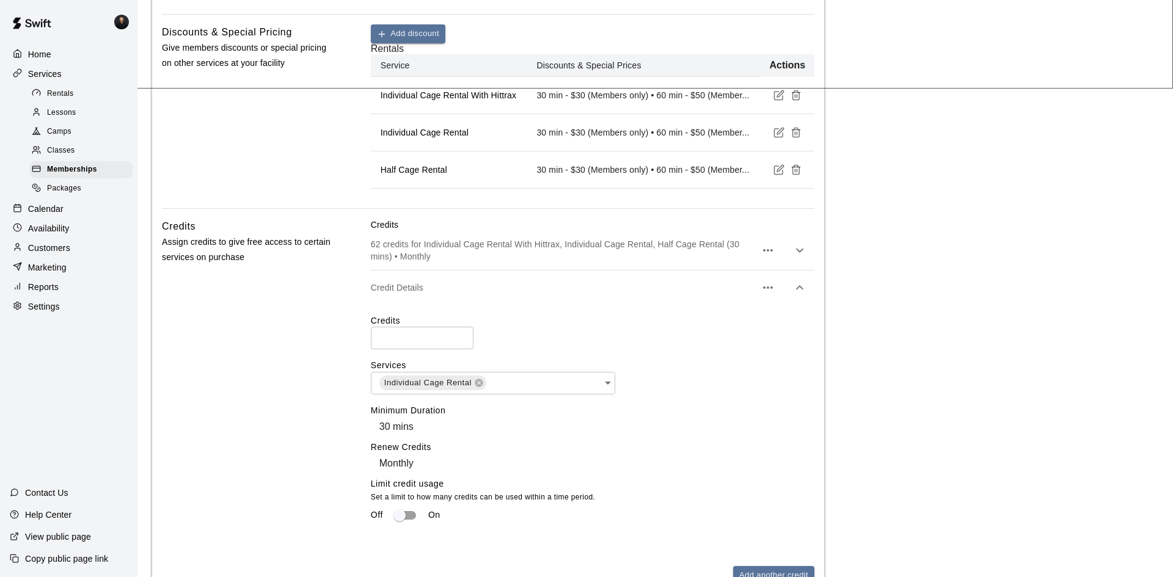
type input "**"
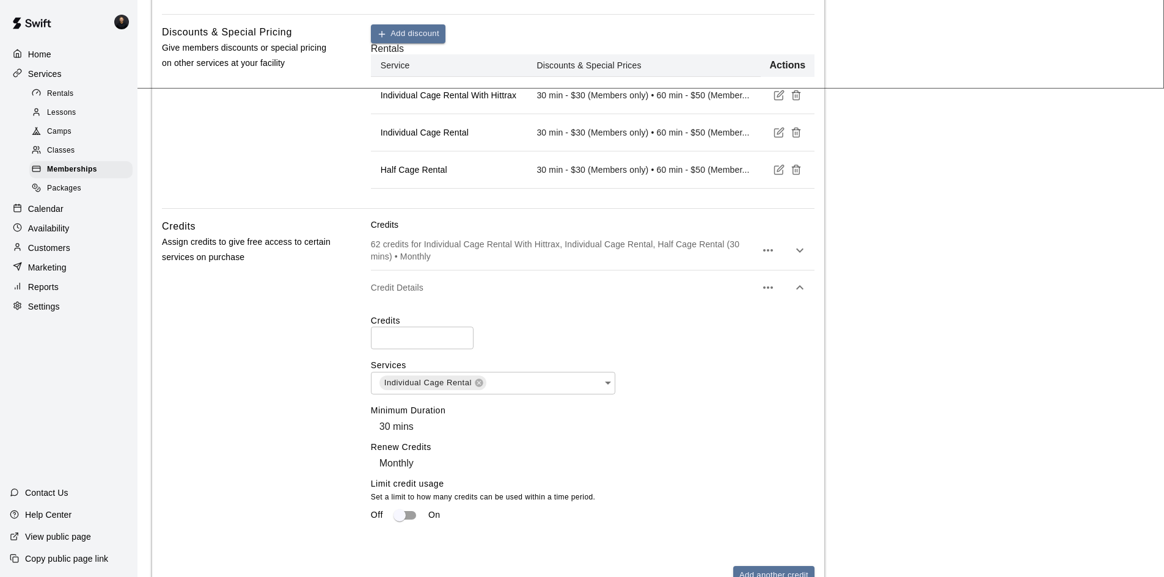
click at [425, 464] on body "**********" at bounding box center [582, 563] width 1164 height 2105
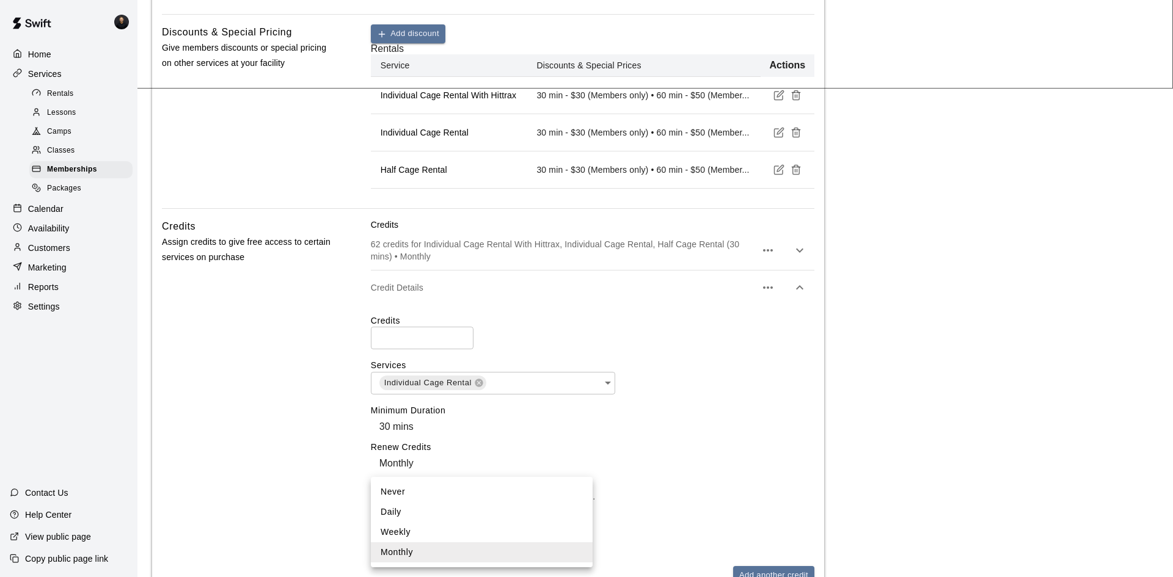
click at [414, 471] on div at bounding box center [586, 288] width 1173 height 577
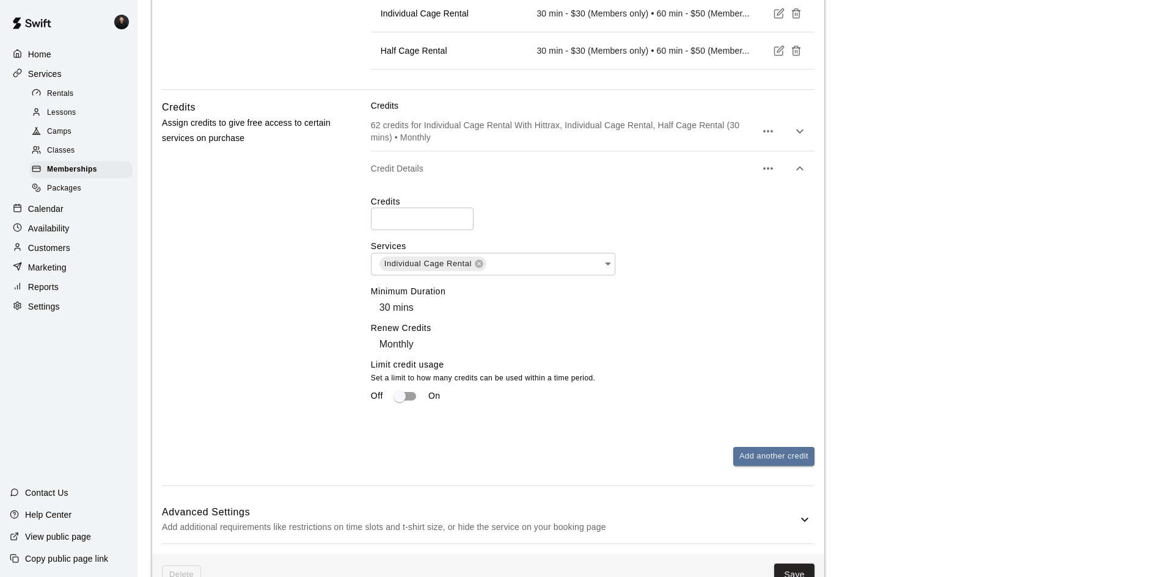
scroll to position [611, 0]
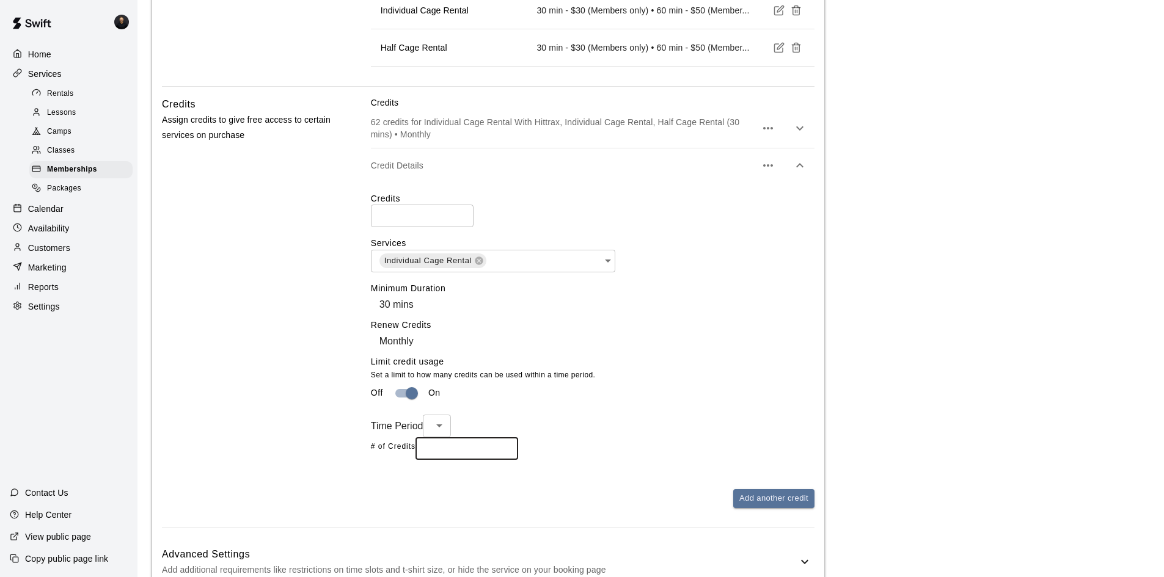
click at [456, 460] on input "number" at bounding box center [466, 448] width 103 height 23
click at [399, 465] on body "**********" at bounding box center [582, 464] width 1164 height 2150
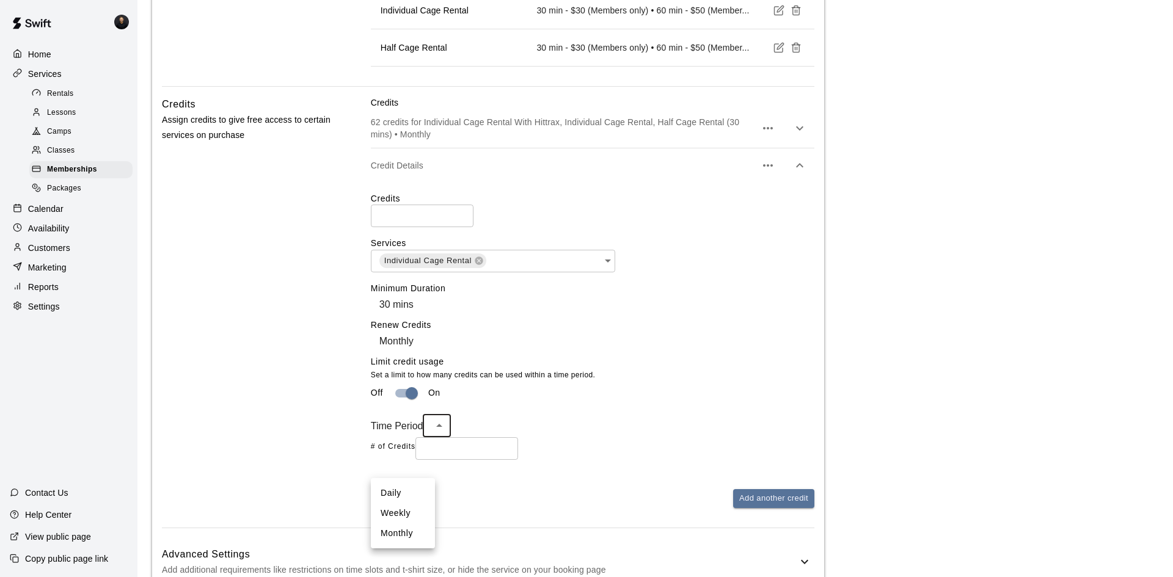
click at [402, 492] on li "Daily" at bounding box center [403, 493] width 64 height 20
type input "*****"
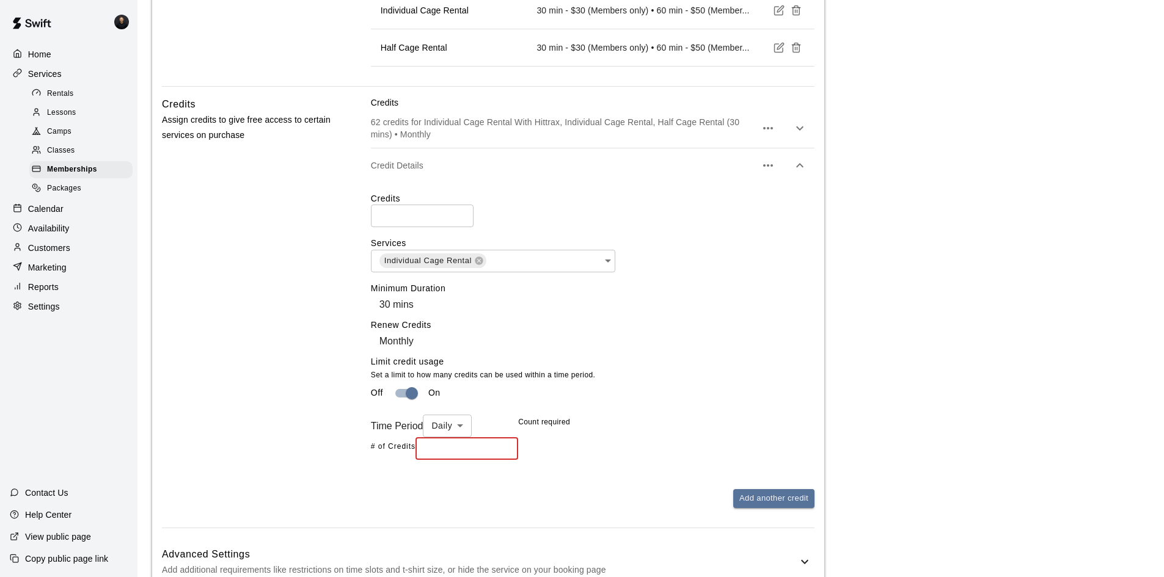
click at [471, 460] on input "number" at bounding box center [466, 448] width 103 height 23
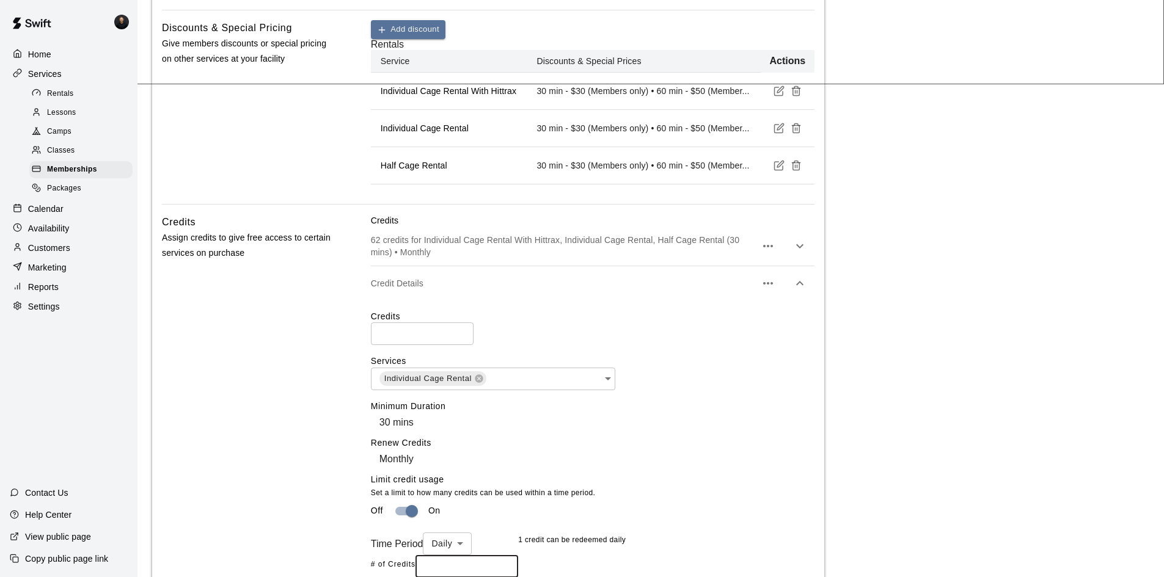
scroll to position [489, 0]
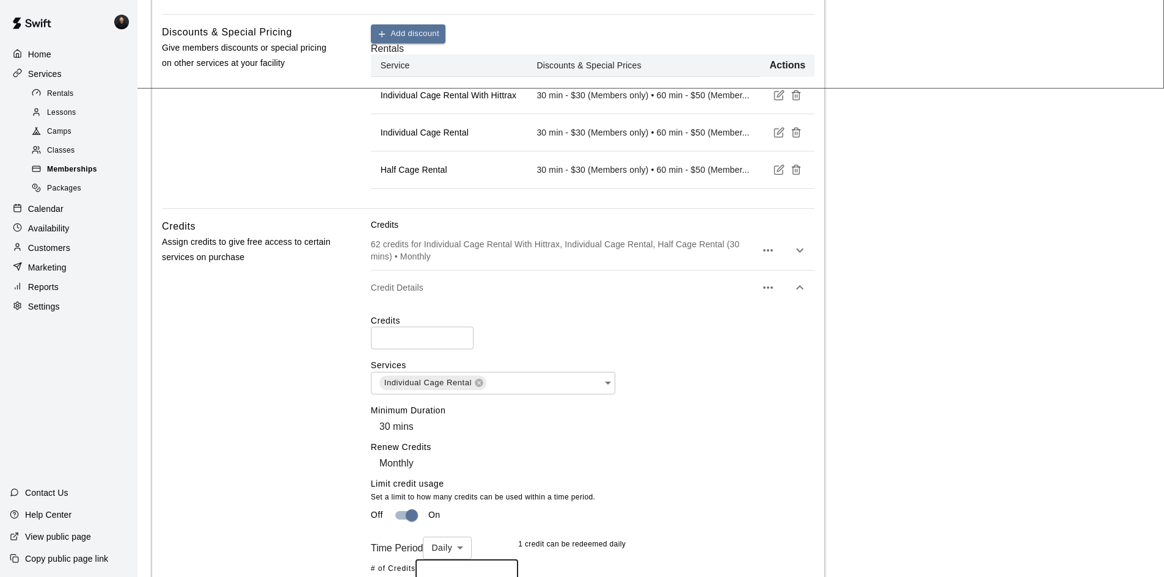
type input "*"
click at [68, 172] on span "Memberships" at bounding box center [72, 170] width 50 height 12
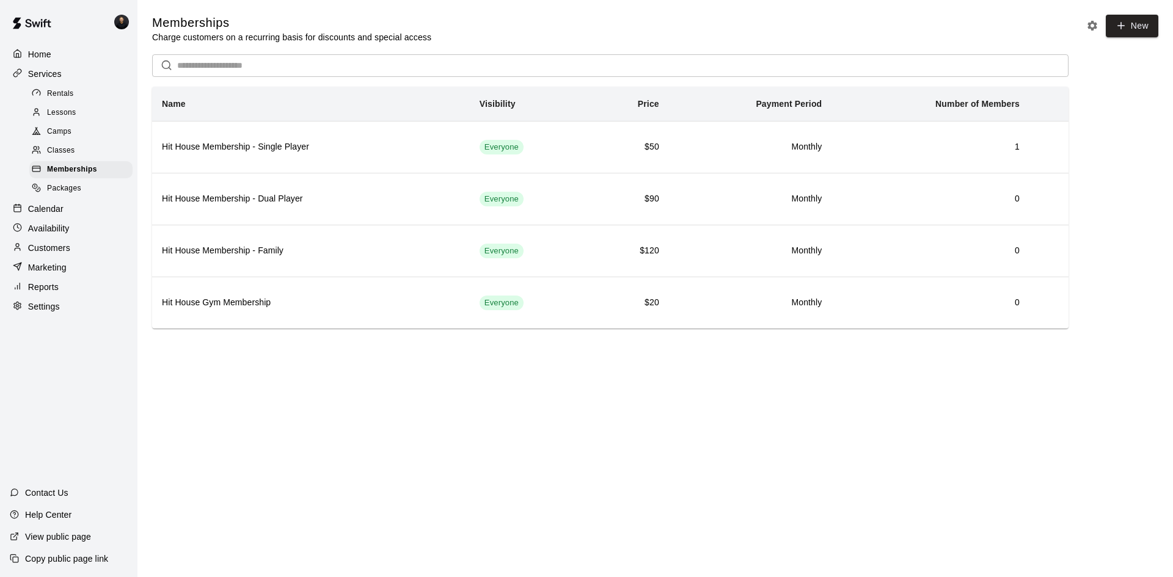
click at [88, 92] on div "Rentals" at bounding box center [80, 94] width 103 height 17
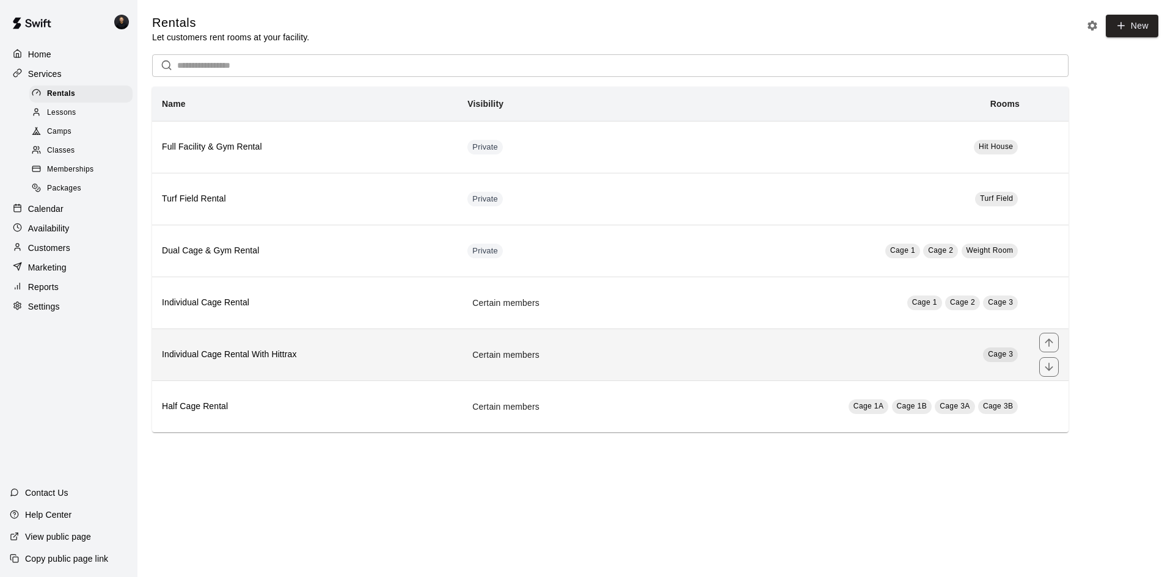
click at [353, 350] on h6 "Individual Cage Rental With Hittrax" at bounding box center [305, 354] width 286 height 13
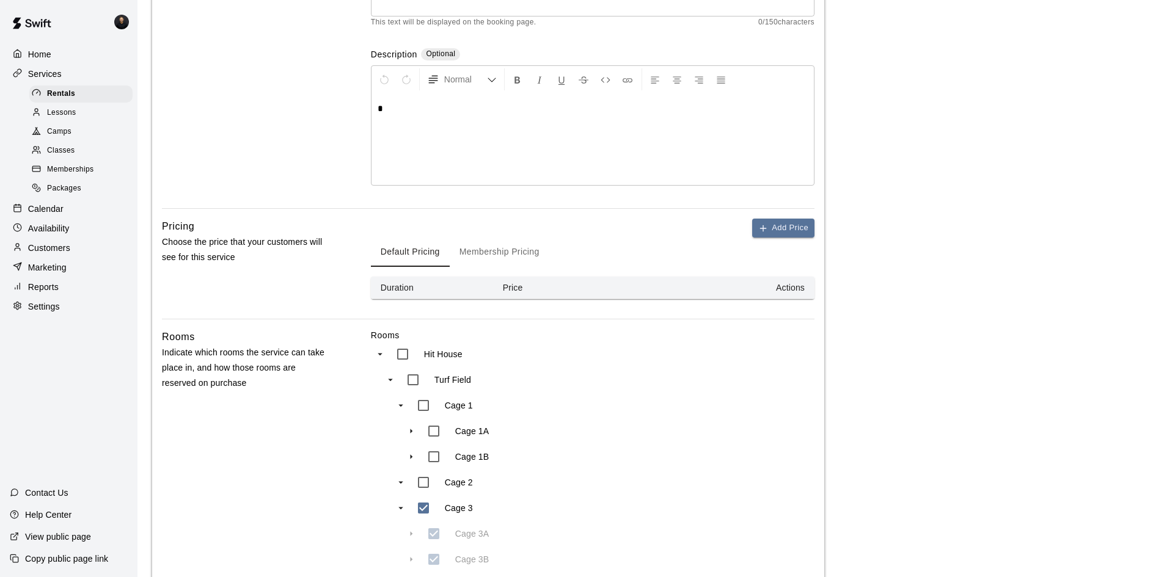
scroll to position [423, 0]
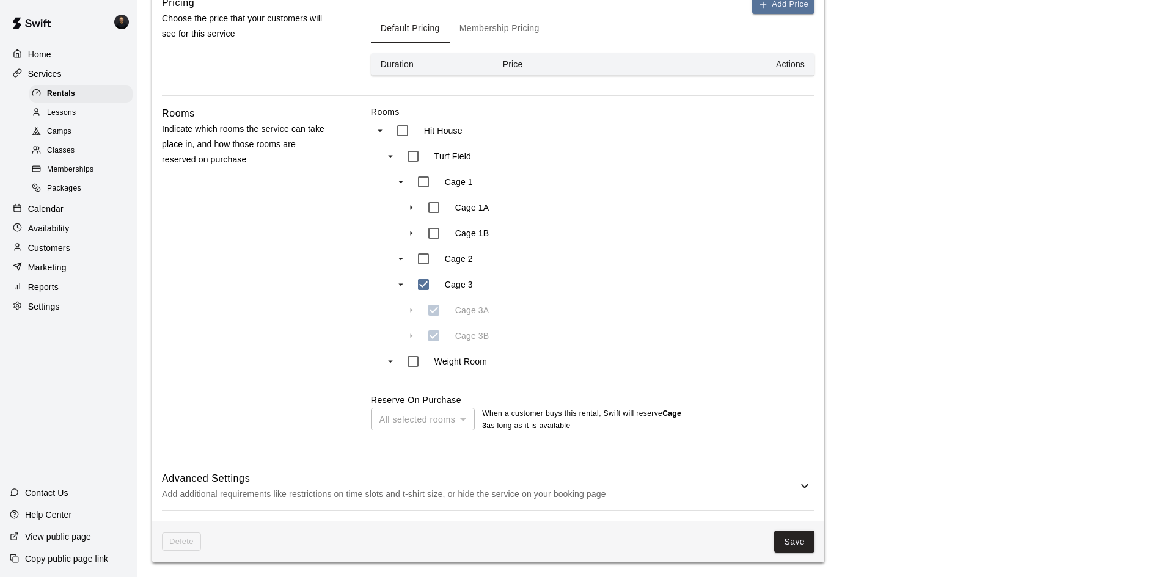
click at [657, 498] on p "Add additional requirements like restrictions on time slots and t-shirt size, o…" at bounding box center [479, 494] width 635 height 15
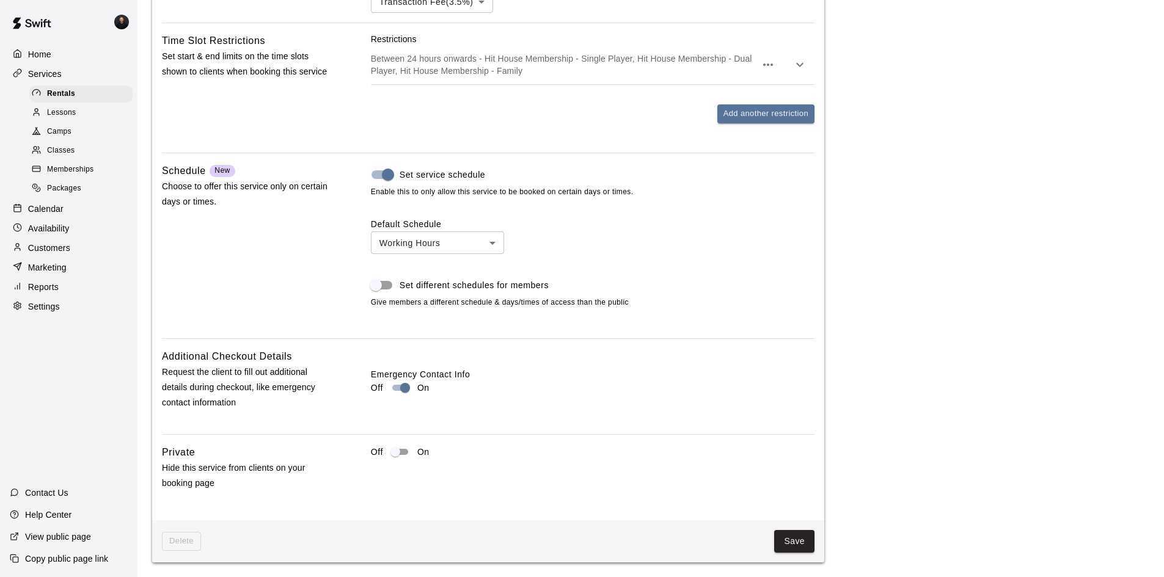
scroll to position [1100, 0]
click at [806, 544] on button "Save" at bounding box center [794, 541] width 40 height 23
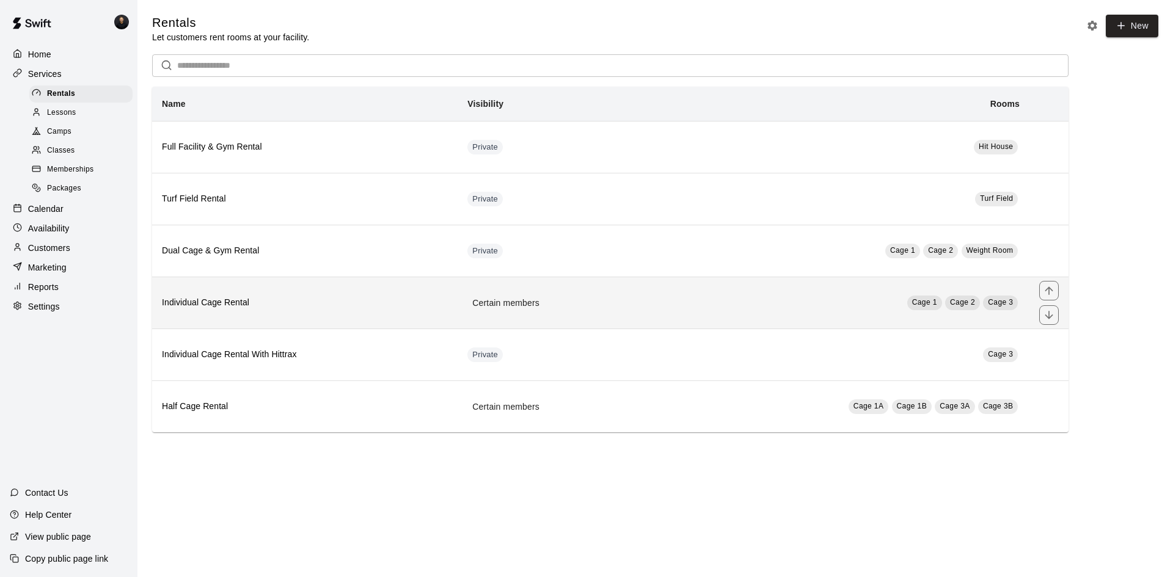
click at [649, 309] on td "Cage 1 Cage 2 Cage 3" at bounding box center [839, 303] width 381 height 52
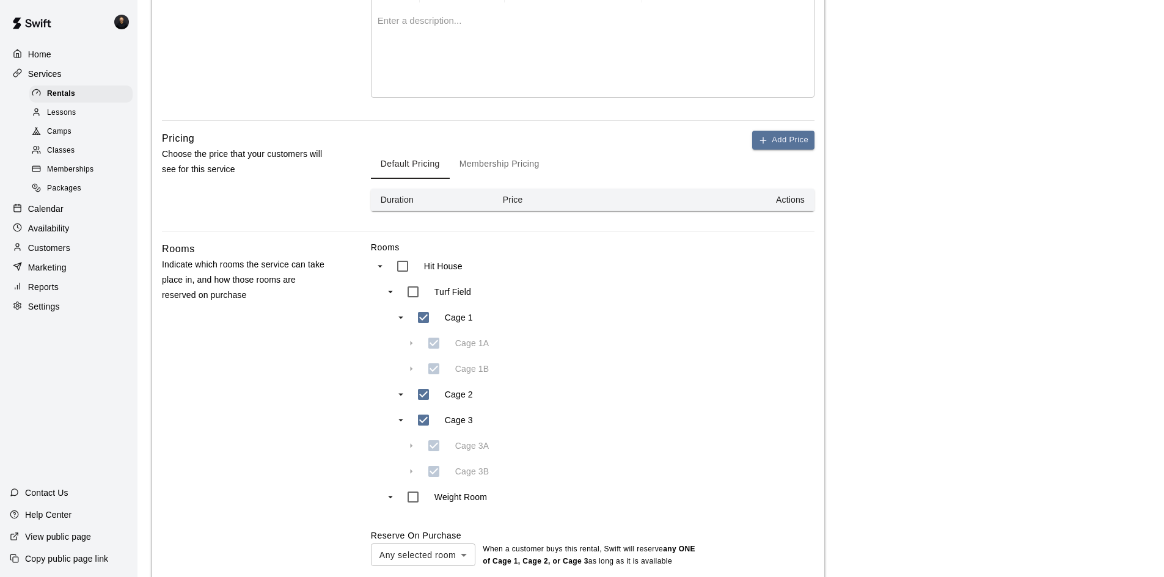
scroll to position [423, 0]
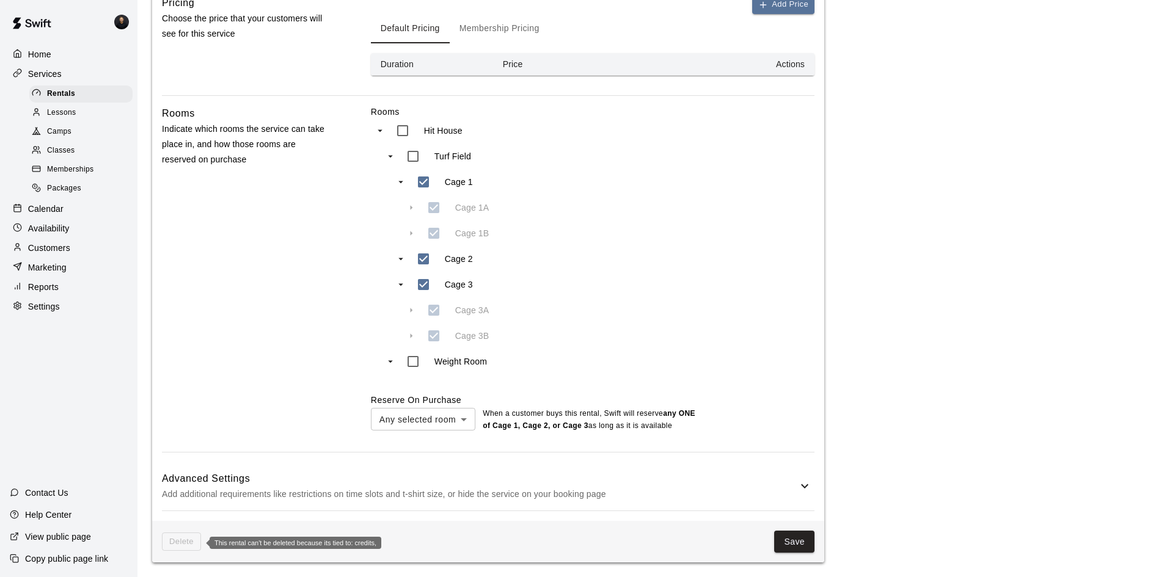
click at [193, 539] on span "Delete" at bounding box center [181, 542] width 39 height 19
drag, startPoint x: 797, startPoint y: 484, endPoint x: 787, endPoint y: 485, distance: 9.8
click at [797, 484] on icon at bounding box center [804, 486] width 15 height 15
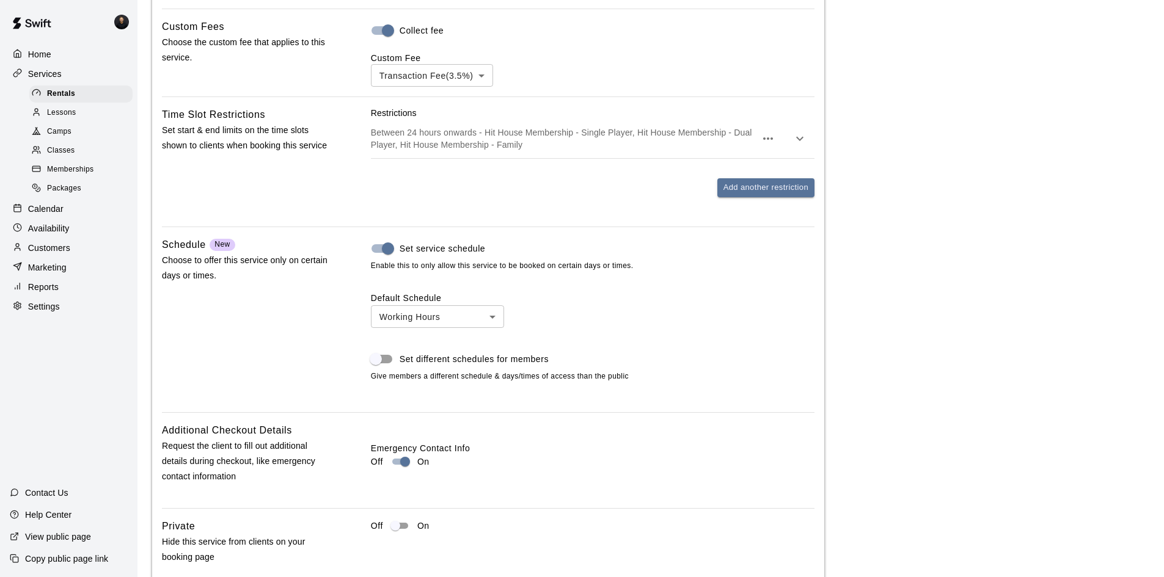
scroll to position [1100, 0]
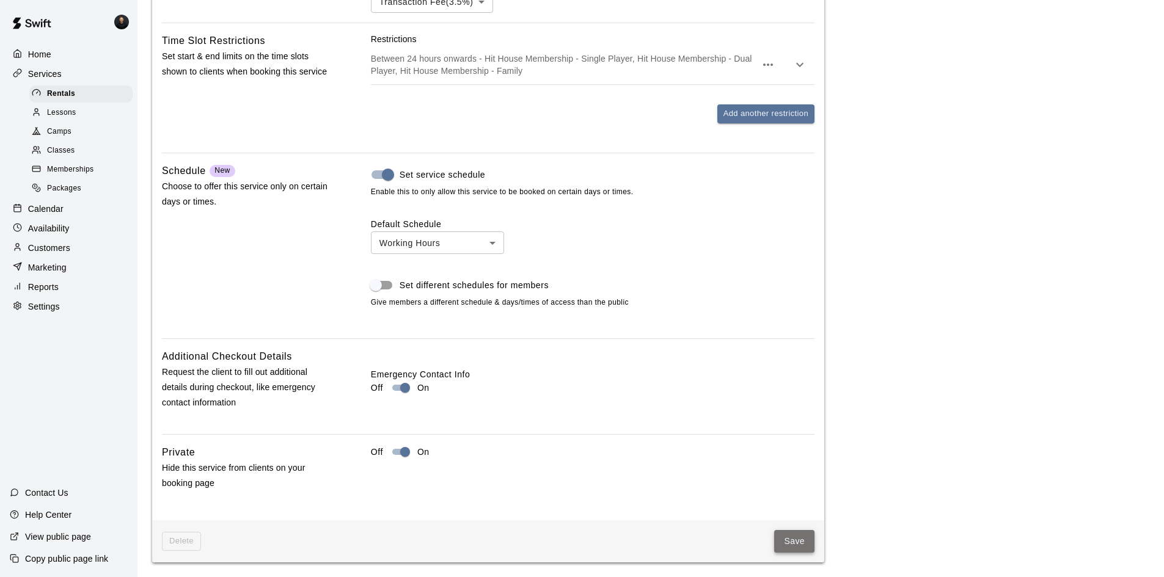
click at [789, 539] on button "Save" at bounding box center [794, 541] width 40 height 23
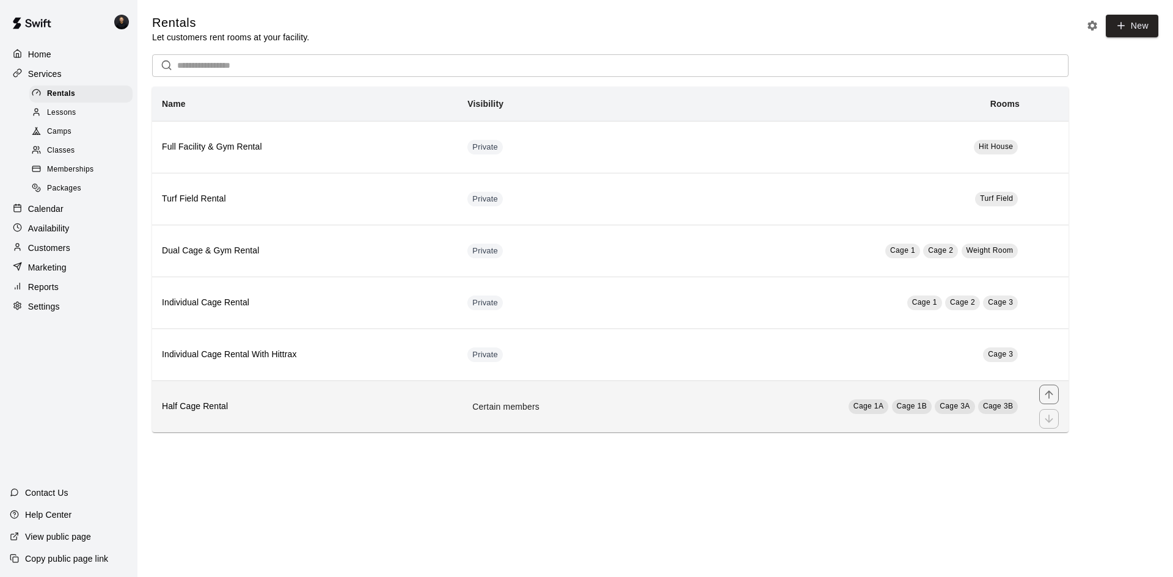
click at [414, 418] on th "Half Cage Rental" at bounding box center [304, 407] width 305 height 52
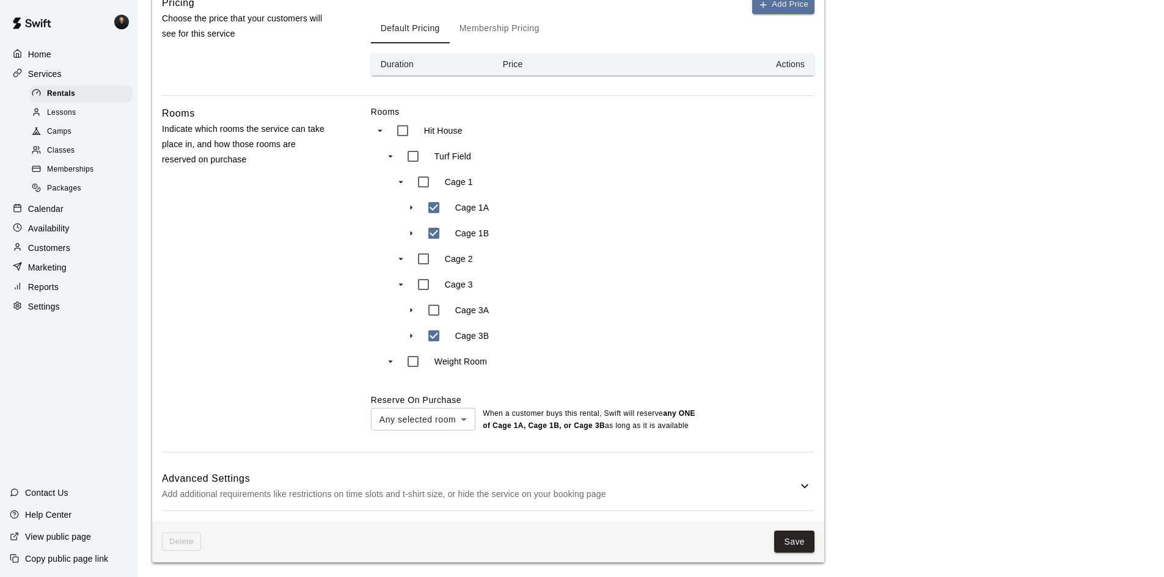
scroll to position [423, 0]
click at [726, 494] on p "Add additional requirements like restrictions on time slots and t-shirt size, o…" at bounding box center [479, 494] width 635 height 15
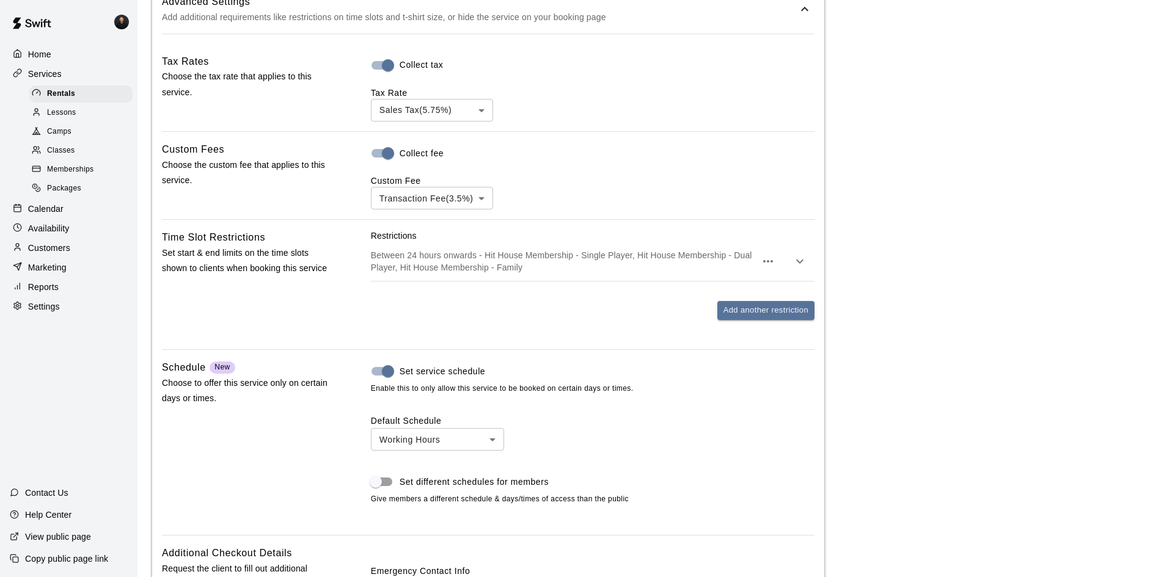
scroll to position [911, 0]
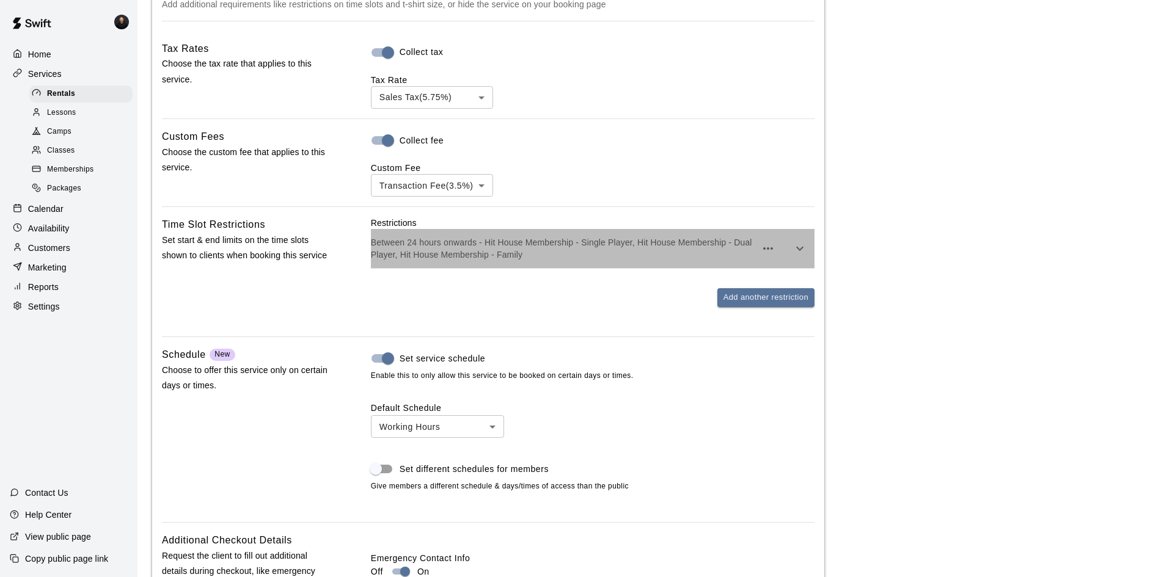
click at [666, 260] on p "Between 24 hours onwards - Hit House Membership - Single Player, Hit House Memb…" at bounding box center [563, 248] width 385 height 24
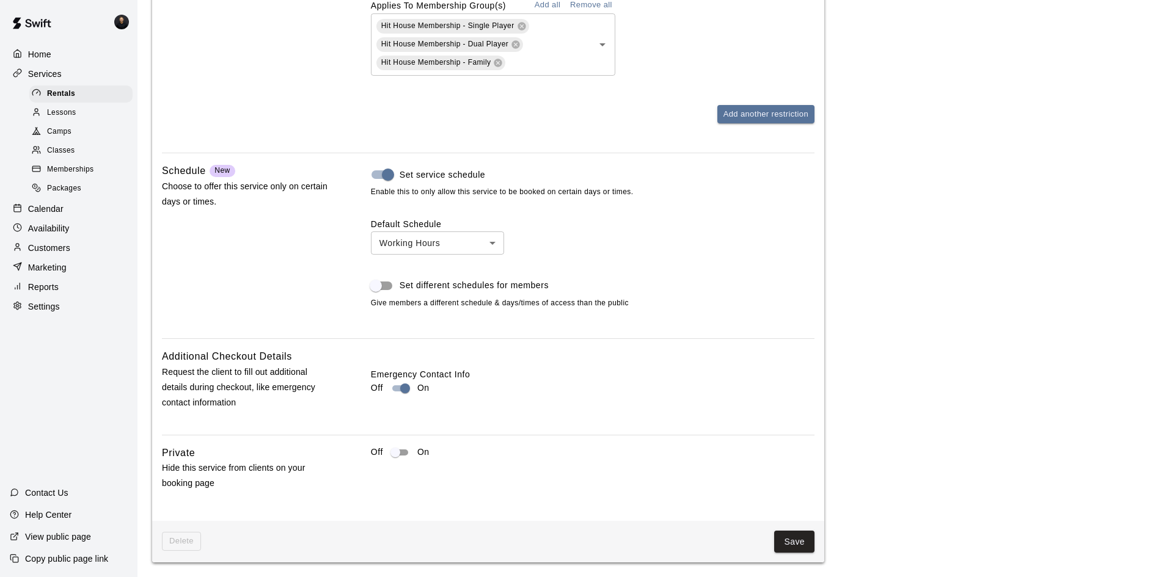
scroll to position [1293, 0]
click at [793, 534] on button "Save" at bounding box center [794, 542] width 40 height 23
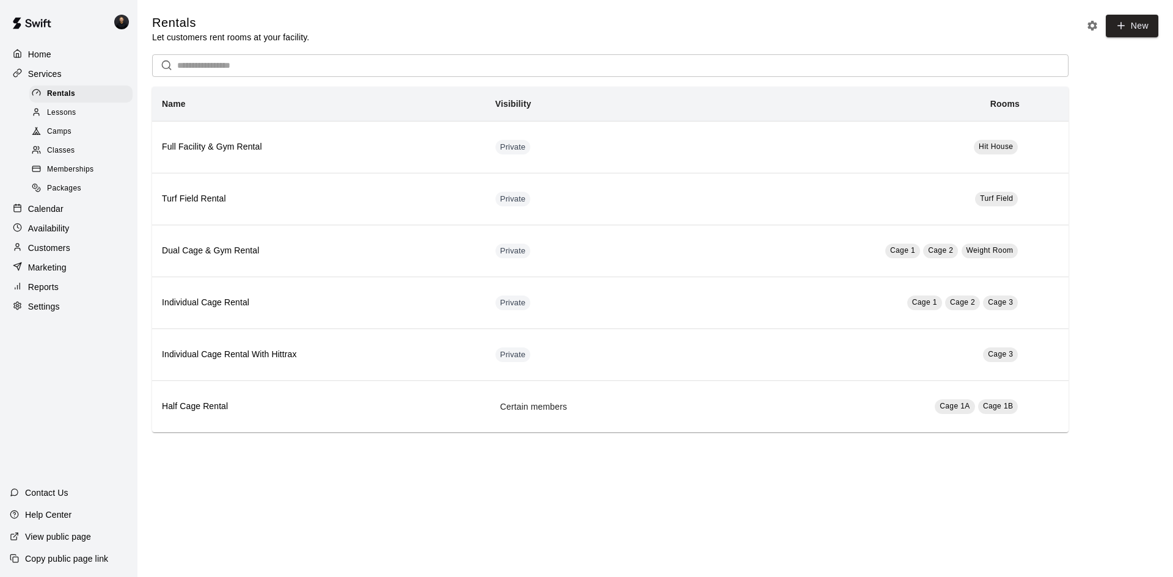
click at [592, 457] on html "Home Services Rentals Lessons Camps Classes Memberships Packages Calendar Avail…" at bounding box center [586, 228] width 1173 height 457
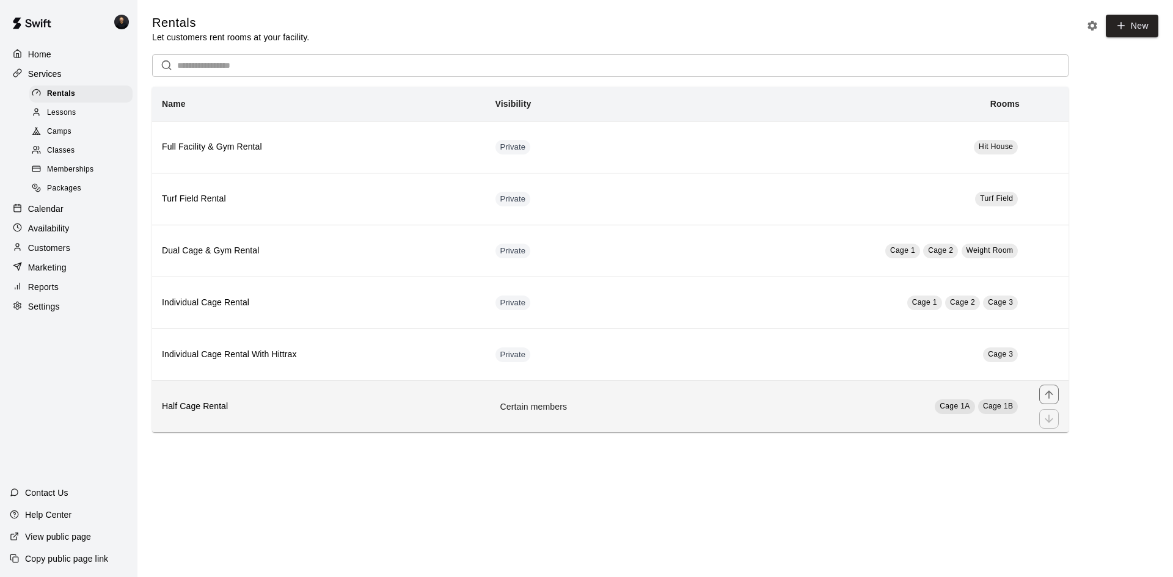
click at [479, 426] on th "Half Cage Rental" at bounding box center [319, 407] width 334 height 52
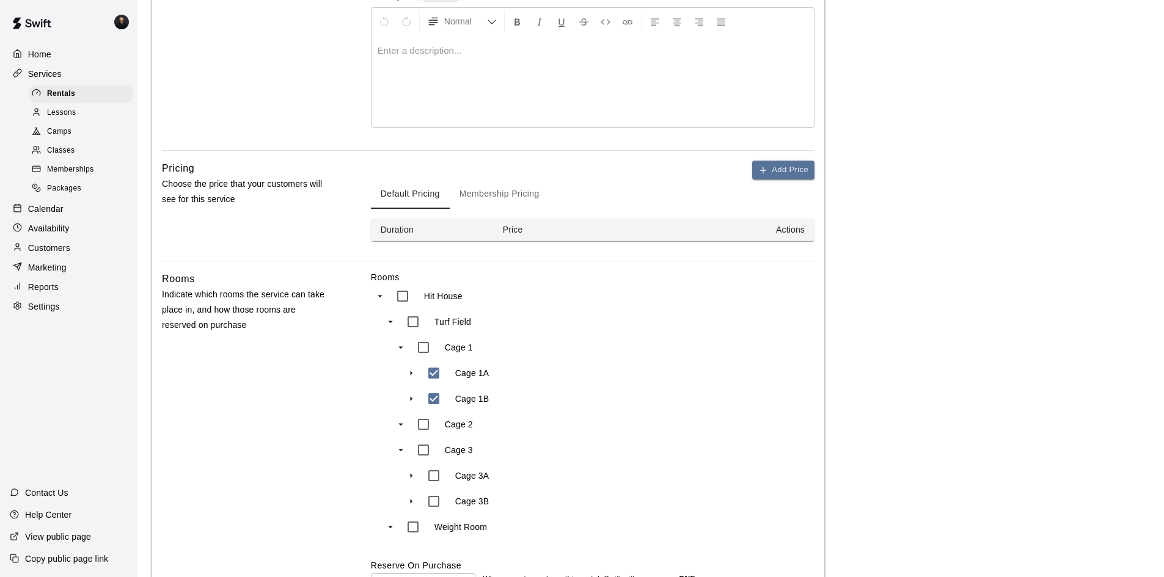
scroll to position [423, 0]
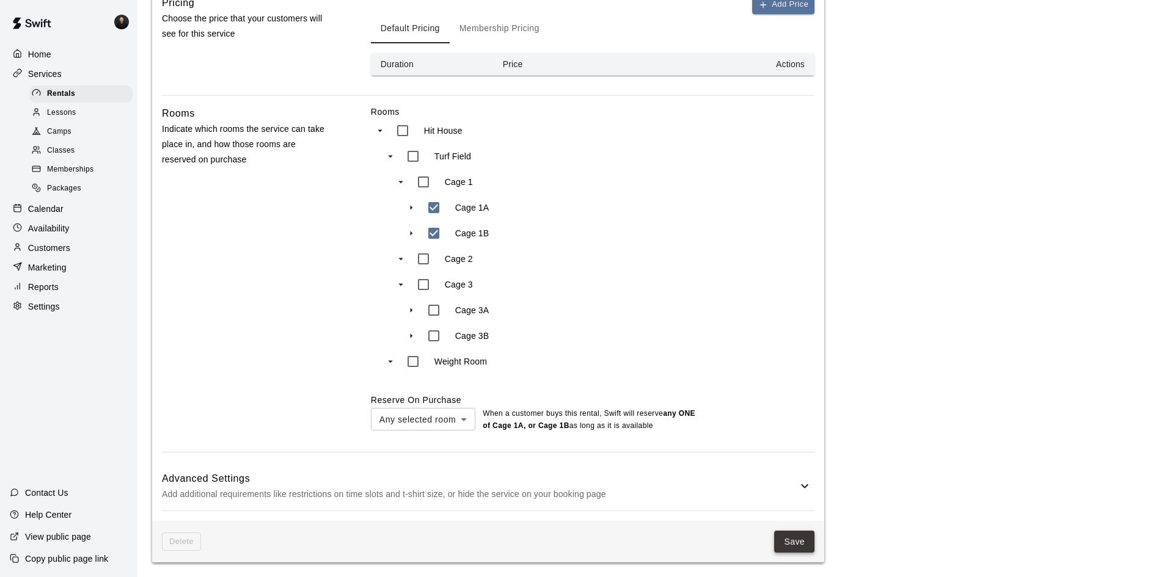
click at [802, 537] on button "Save" at bounding box center [794, 542] width 40 height 23
